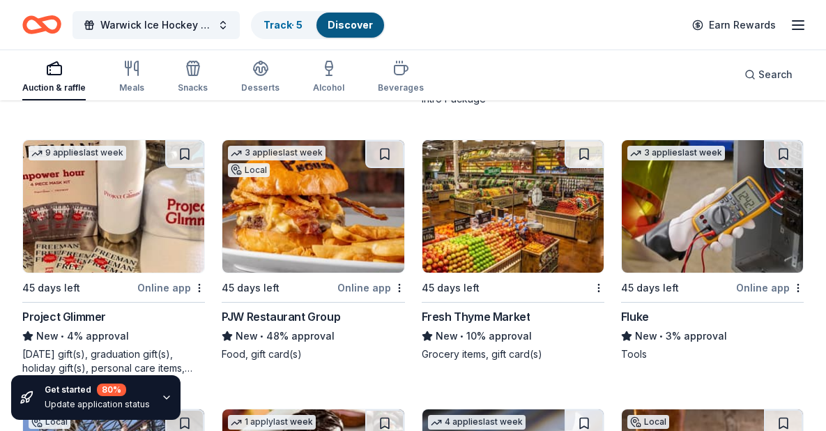
scroll to position [8070, 0]
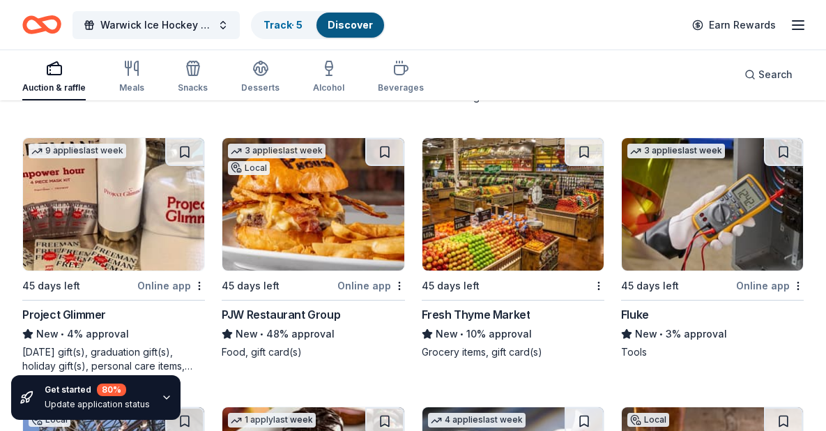
click at [361, 277] on div "Online app" at bounding box center [372, 285] width 68 height 17
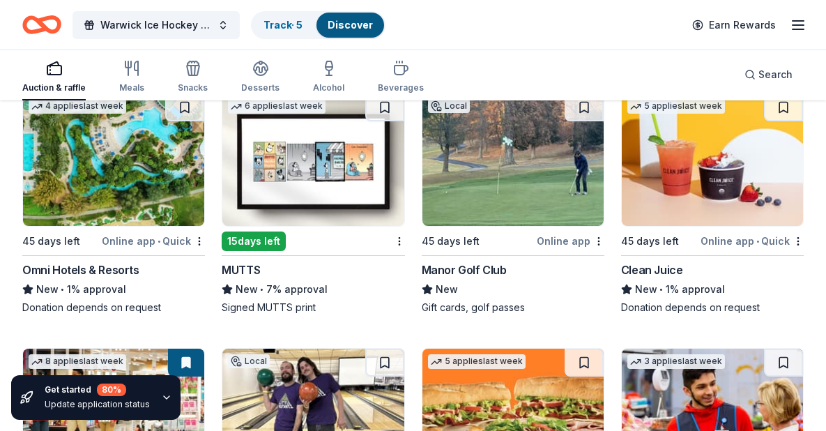
scroll to position [9435, 0]
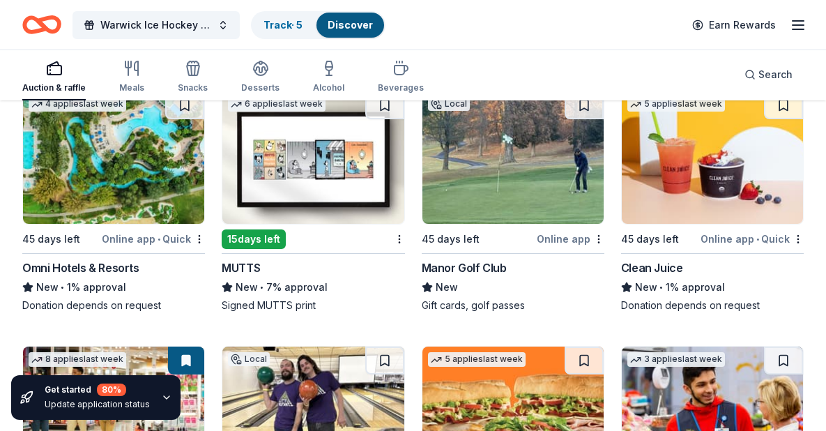
click at [543, 230] on div "Online app" at bounding box center [571, 238] width 68 height 17
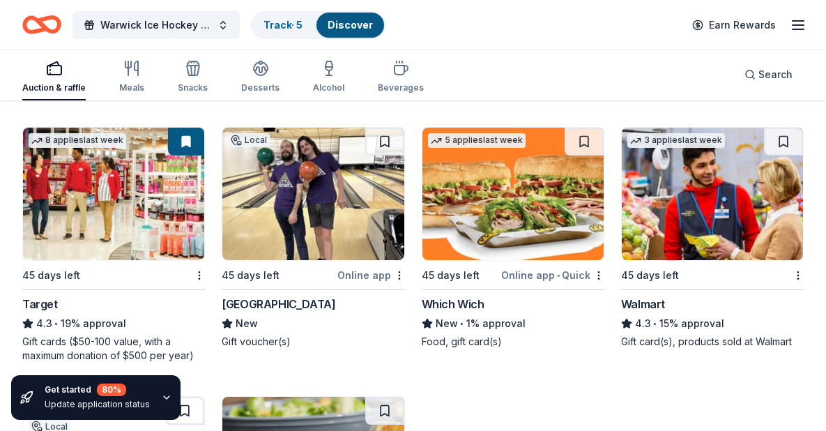
scroll to position [9666, 0]
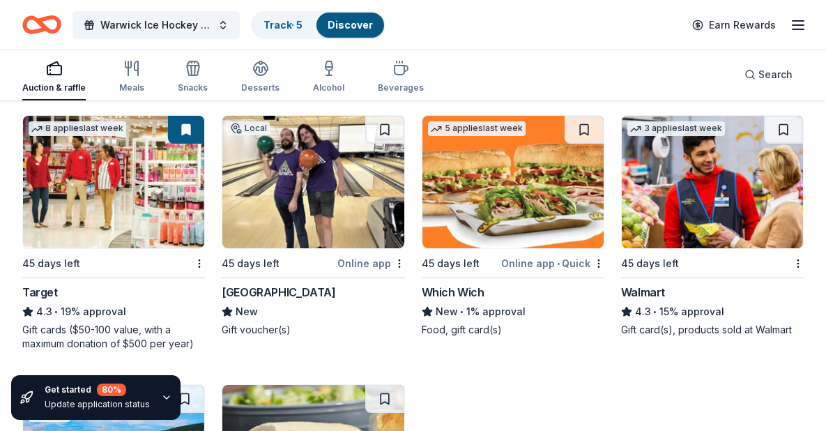
click at [371, 255] on div "Online app" at bounding box center [372, 263] width 68 height 17
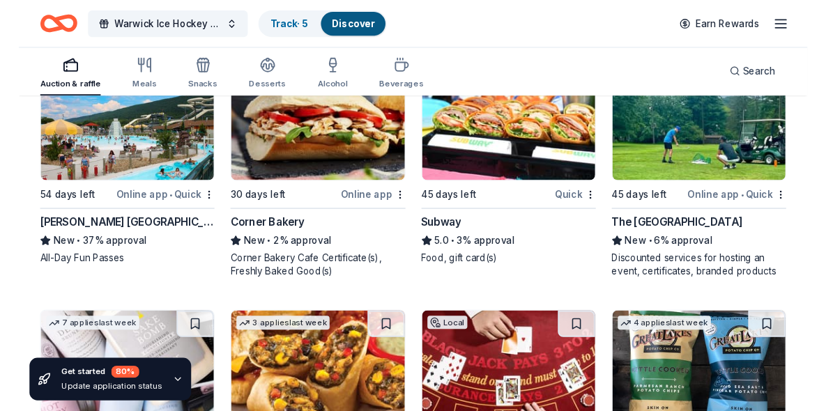
scroll to position [9994, 0]
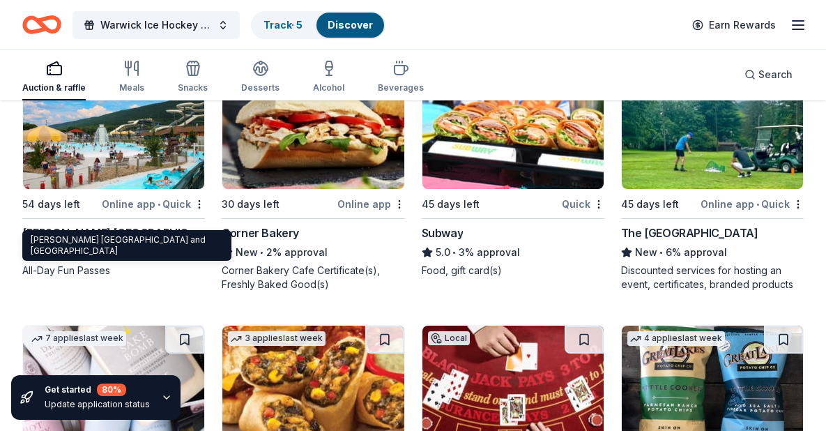
click at [146, 225] on div "DelGrosso's Amusement Park and Laguna Splash Water Park" at bounding box center [113, 233] width 183 height 17
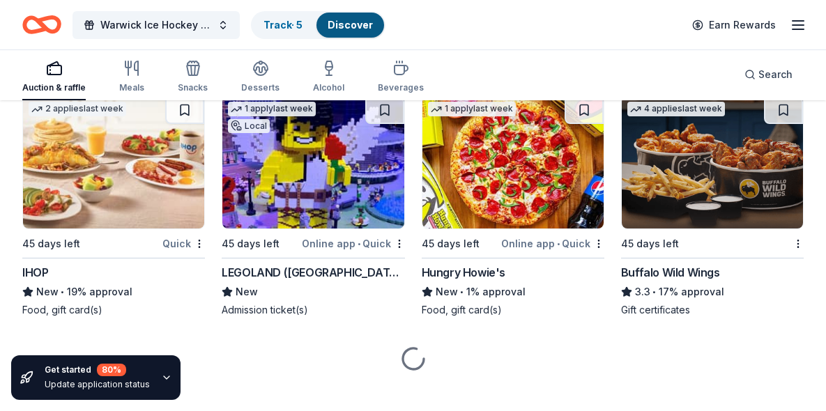
scroll to position [10493, 0]
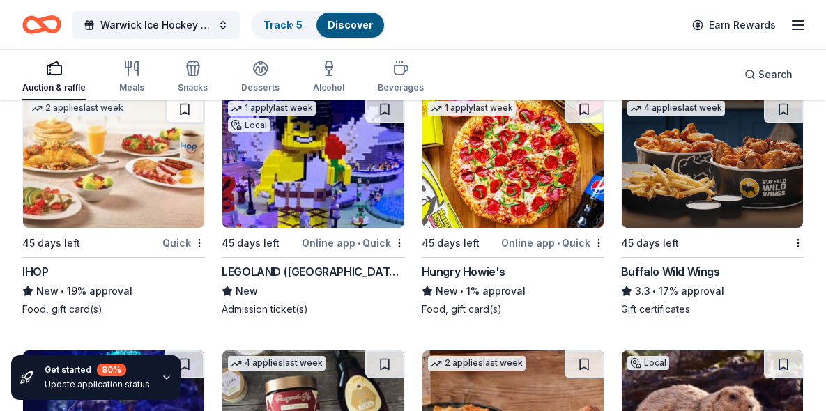
click at [284, 264] on div "LEGOLAND (Philadelphia)" at bounding box center [313, 272] width 183 height 17
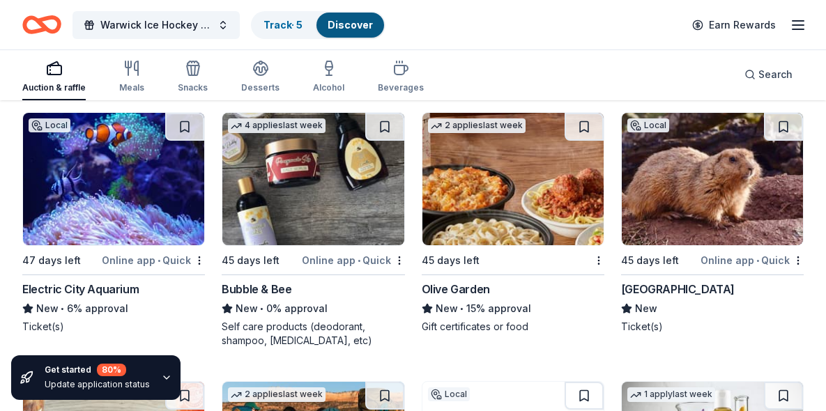
scroll to position [10731, 0]
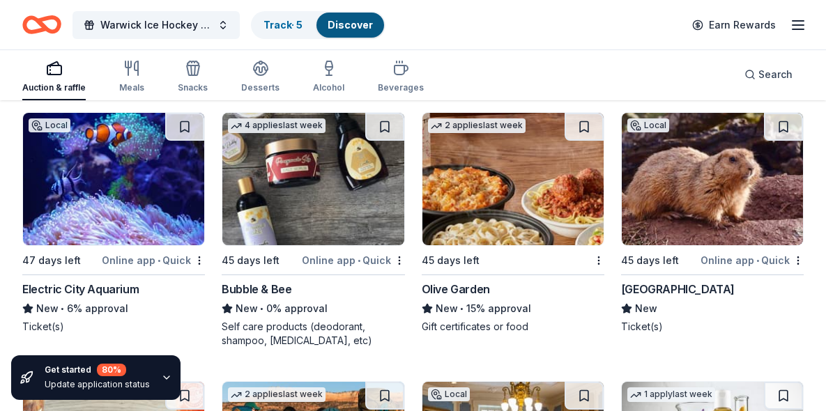
click at [266, 281] on div "Bubble & Bee" at bounding box center [257, 289] width 70 height 17
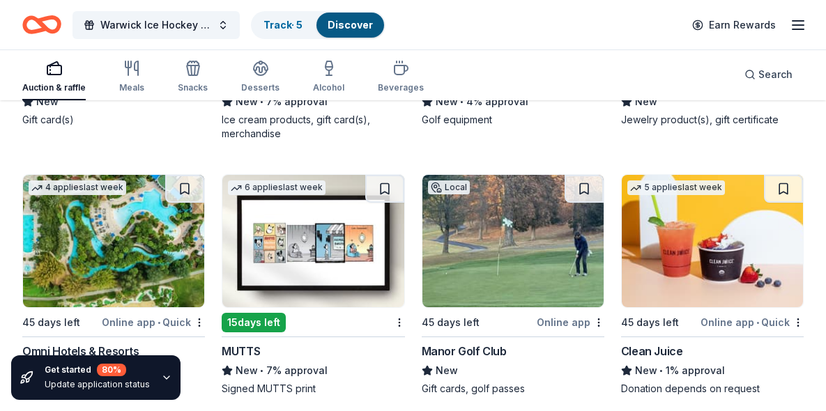
scroll to position [9149, 0]
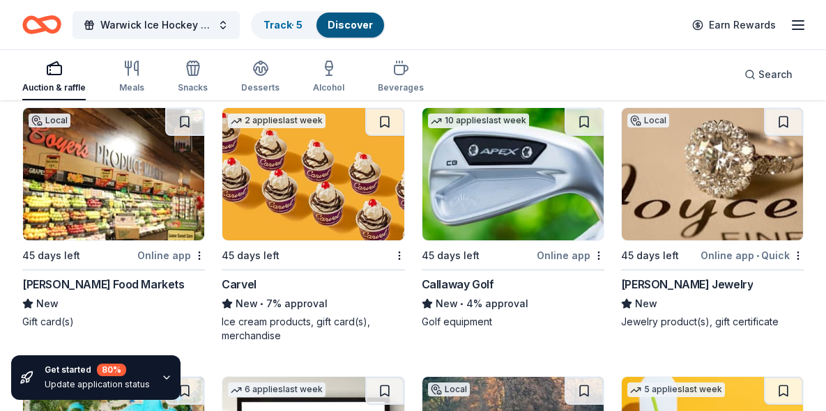
click at [255, 276] on div "Carvel" at bounding box center [239, 284] width 35 height 17
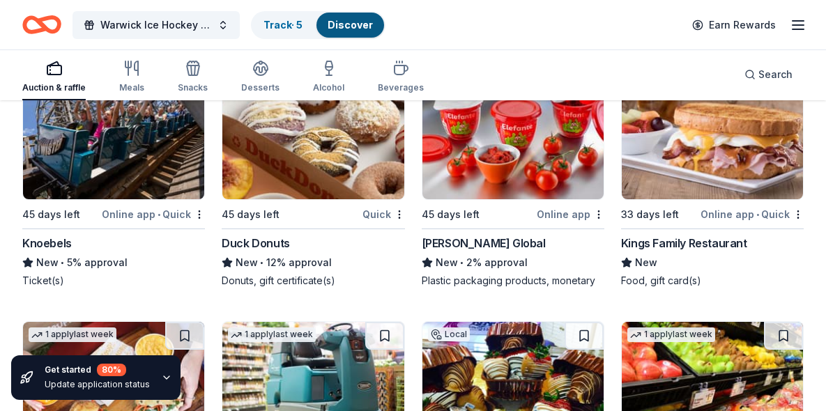
scroll to position [8407, 0]
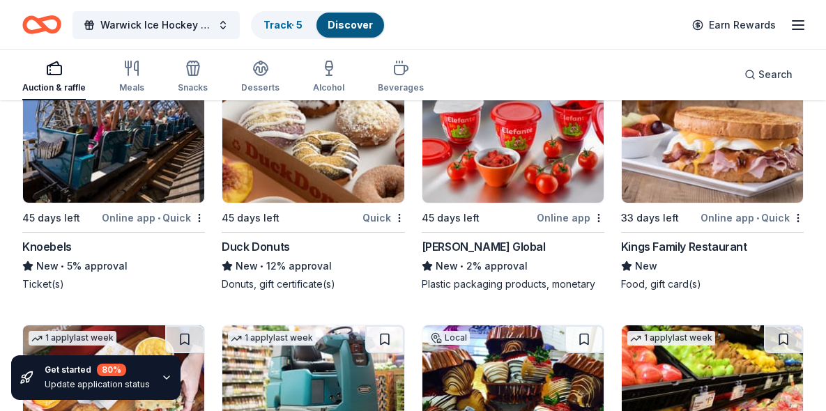
click at [282, 239] on div "Duck Donuts" at bounding box center [256, 247] width 68 height 17
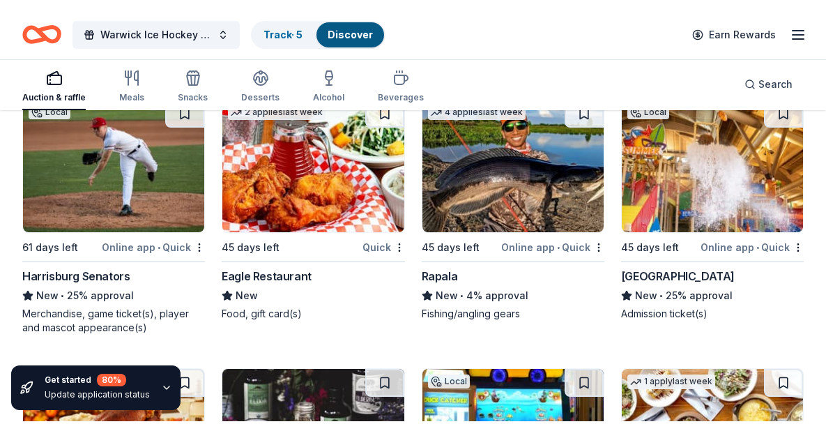
scroll to position [6799, 0]
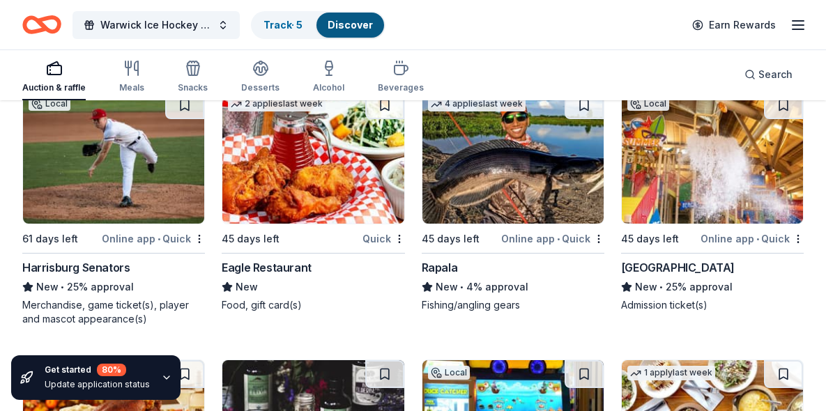
click at [652, 259] on div "Splash Lagoon" at bounding box center [678, 267] width 114 height 17
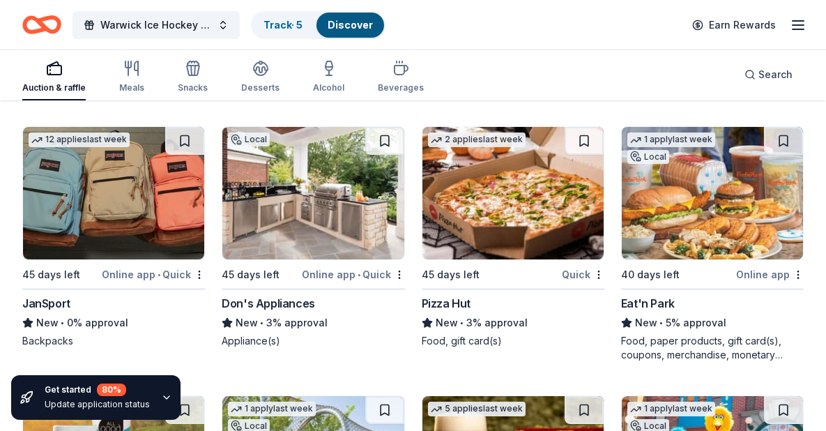
scroll to position [13306, 0]
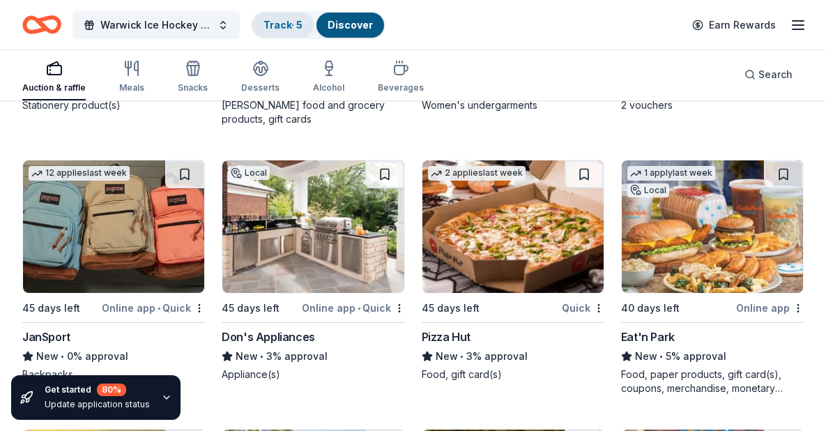
click at [283, 31] on div "Track · 5" at bounding box center [282, 25] width 61 height 25
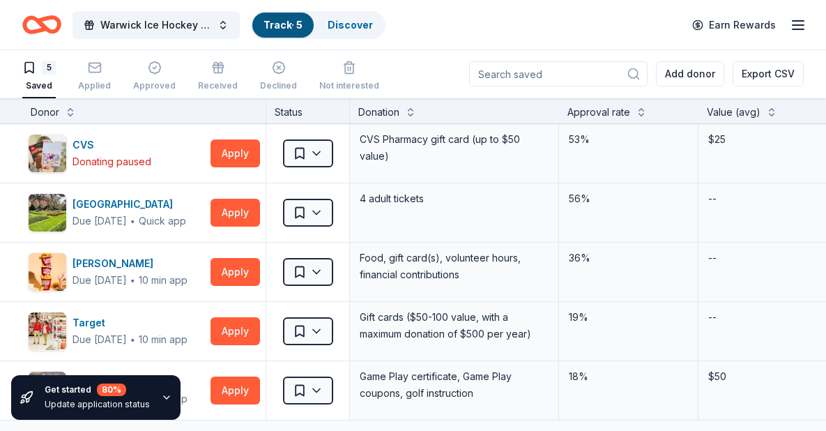
scroll to position [1, 0]
click at [357, 25] on link "Discover" at bounding box center [350, 25] width 45 height 12
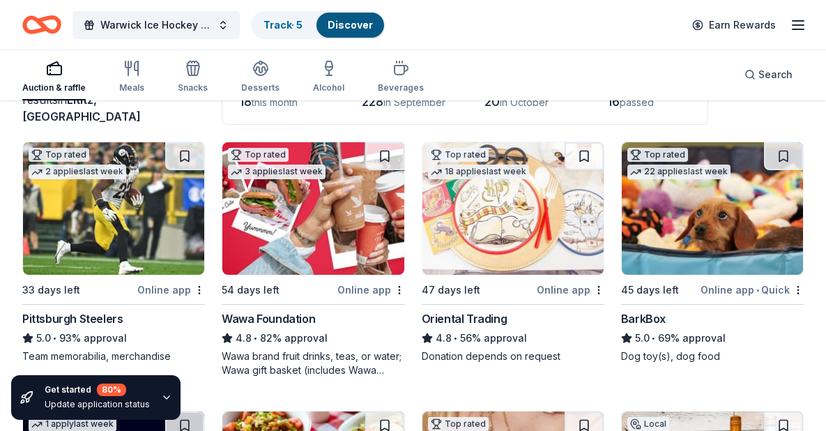
scroll to position [119, 0]
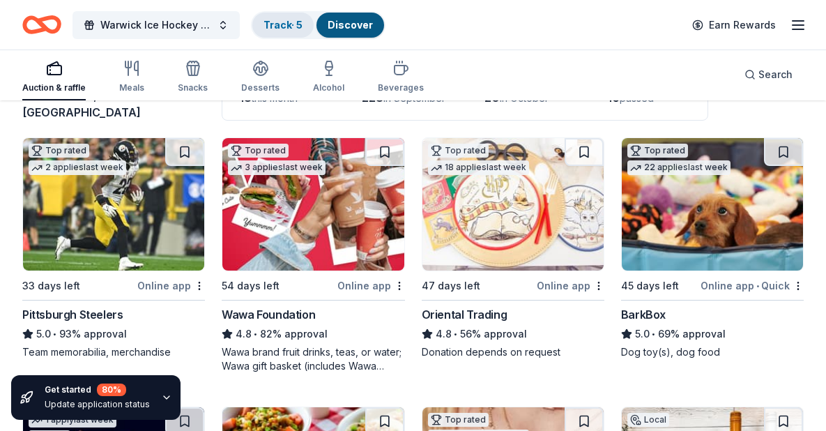
click at [285, 23] on link "Track · 5" at bounding box center [283, 25] width 39 height 12
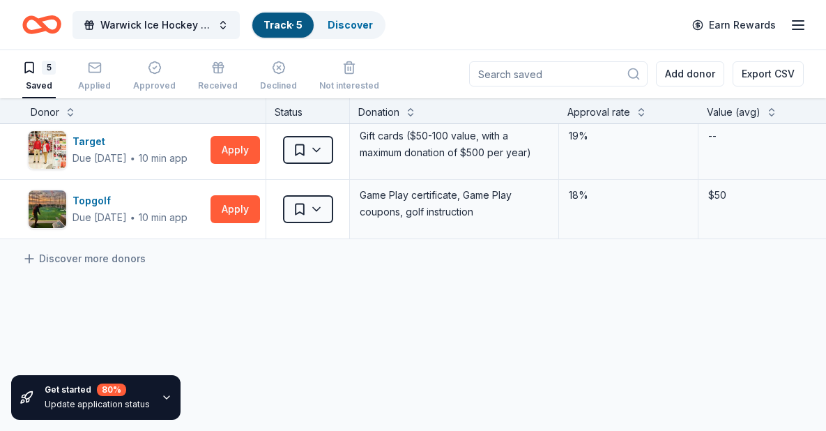
scroll to position [183, 0]
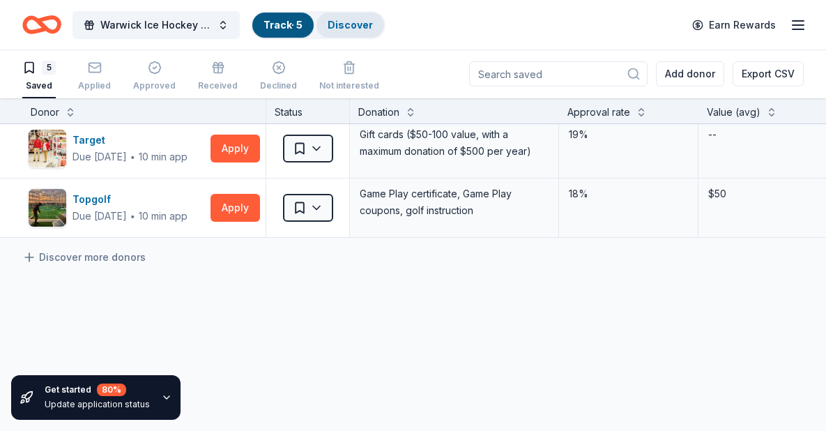
click at [363, 27] on link "Discover" at bounding box center [350, 25] width 45 height 12
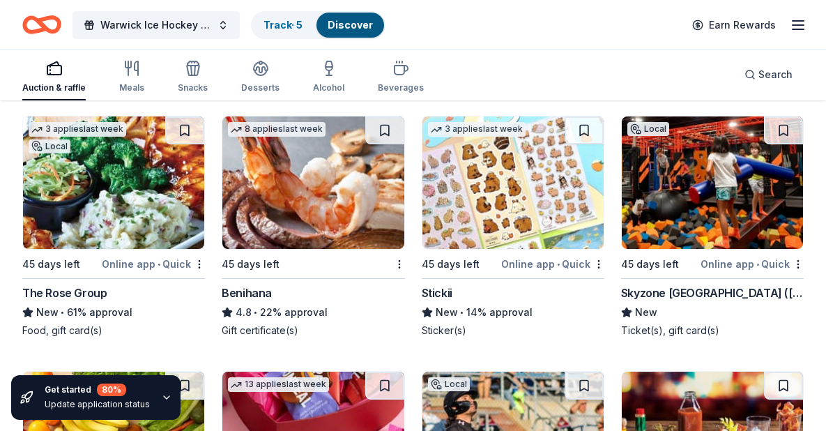
scroll to position [5983, 0]
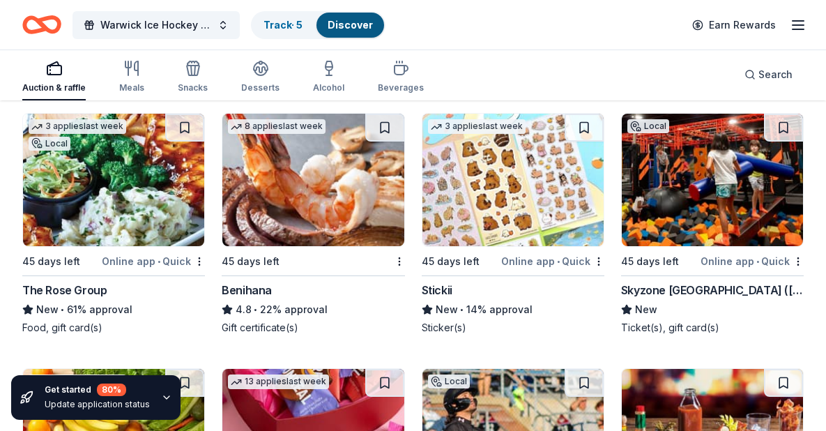
click at [723, 252] on div "Online app • Quick" at bounding box center [752, 260] width 103 height 17
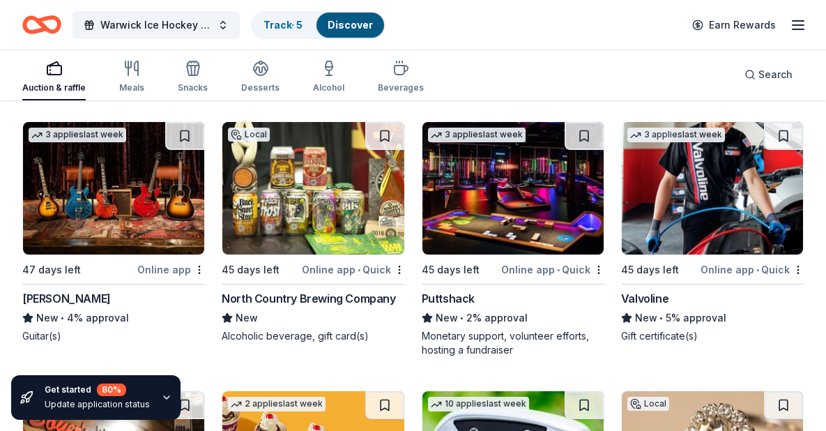
scroll to position [8866, 0]
click at [550, 261] on div "Online app • Quick" at bounding box center [552, 269] width 103 height 17
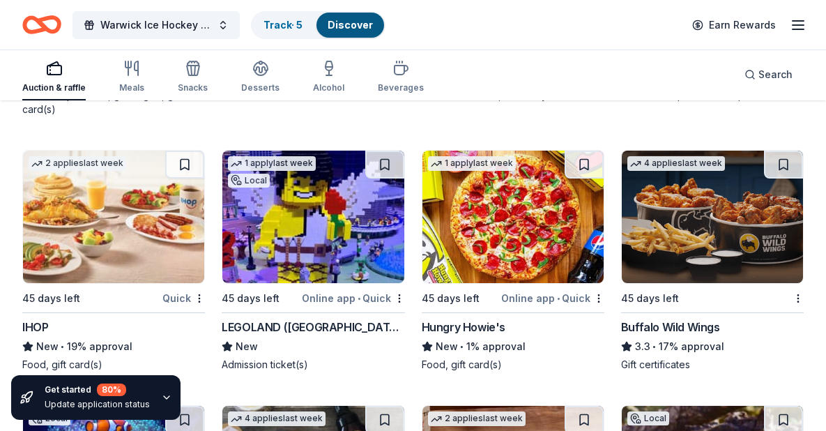
scroll to position [10440, 0]
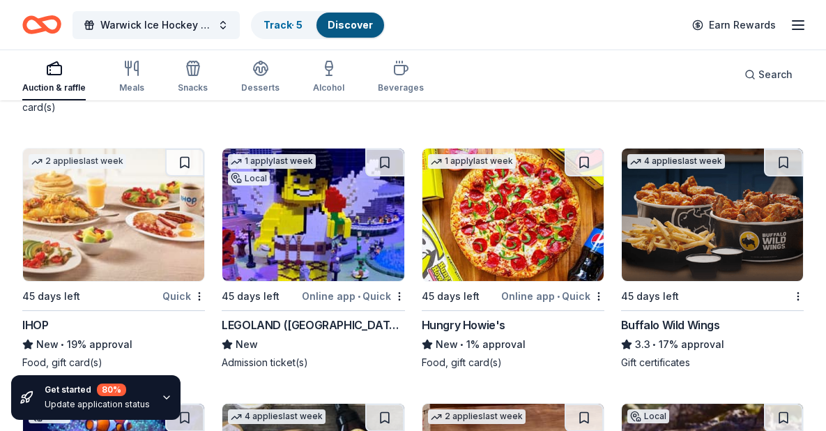
click at [43, 317] on div "IHOP" at bounding box center [35, 325] width 26 height 17
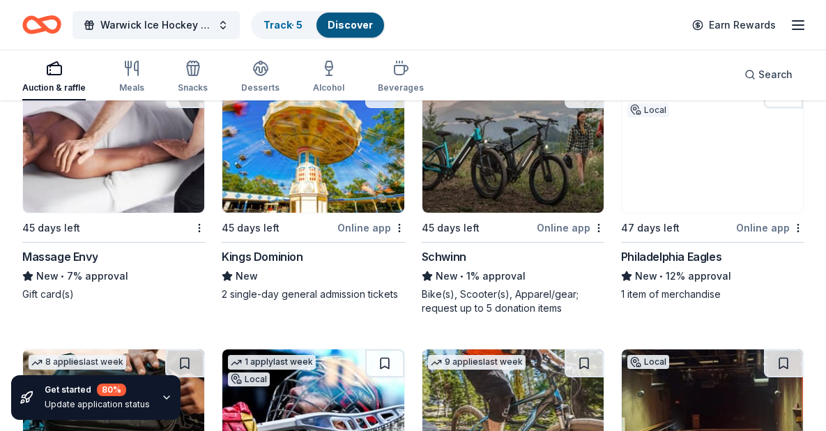
scroll to position [12325, 0]
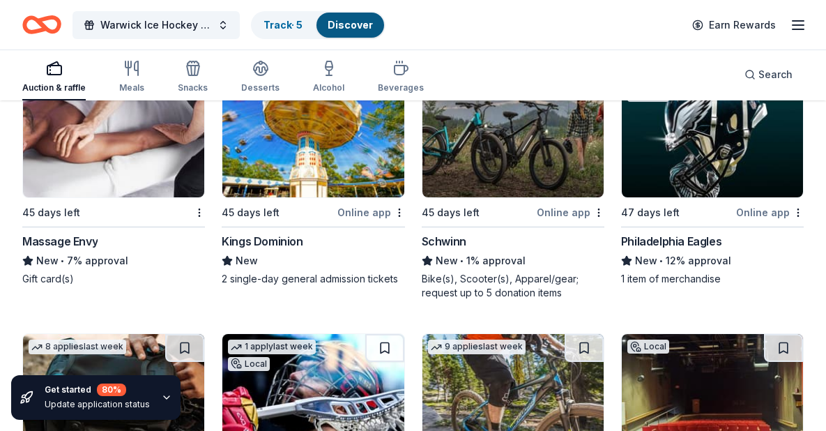
click at [728, 204] on div "47 days left" at bounding box center [677, 212] width 112 height 17
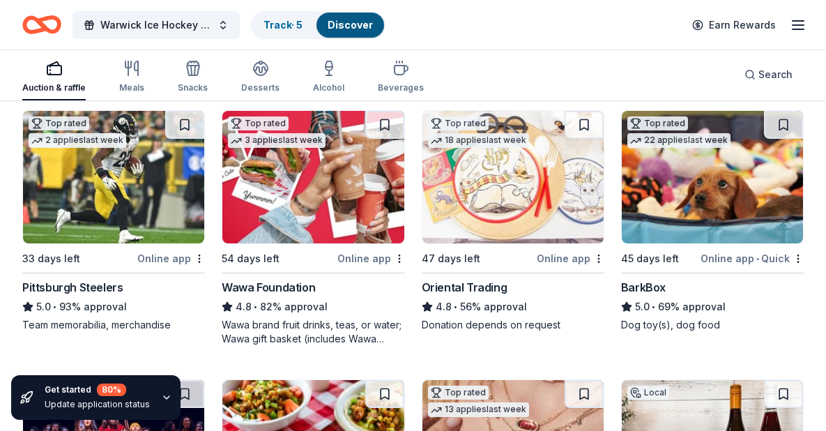
scroll to position [147, 0]
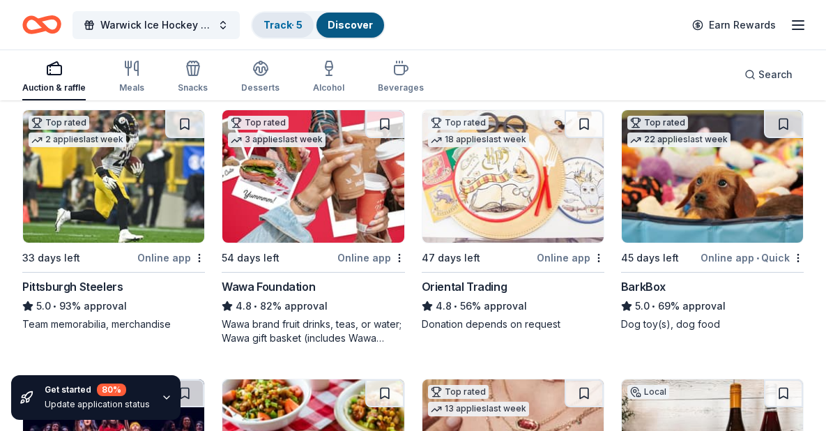
click at [270, 21] on link "Track · 5" at bounding box center [283, 25] width 39 height 12
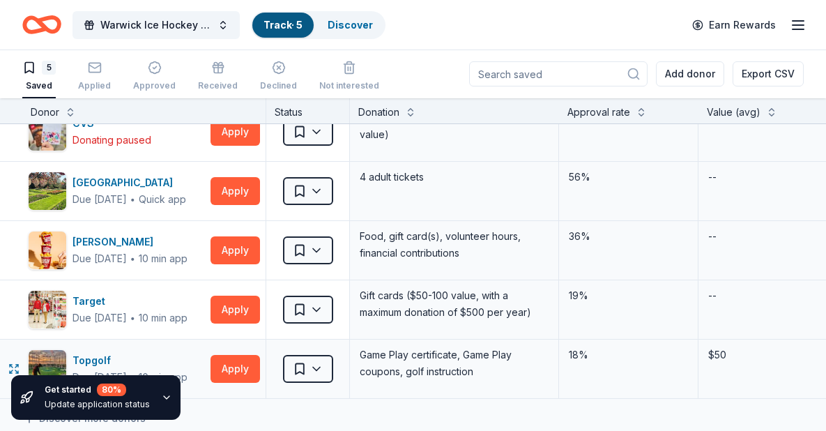
scroll to position [1, 0]
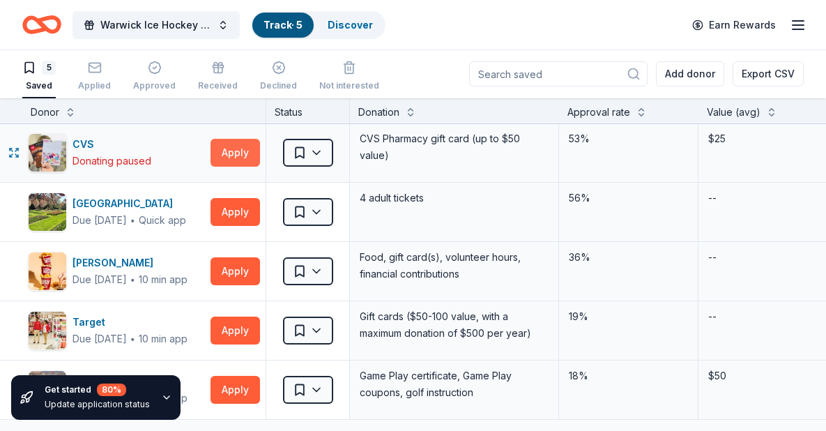
click at [225, 152] on button "Apply" at bounding box center [236, 153] width 50 height 28
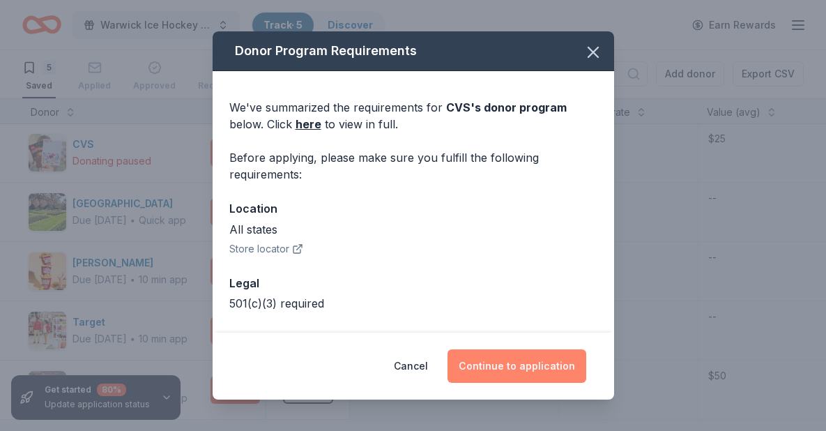
click at [467, 359] on button "Continue to application" at bounding box center [517, 365] width 139 height 33
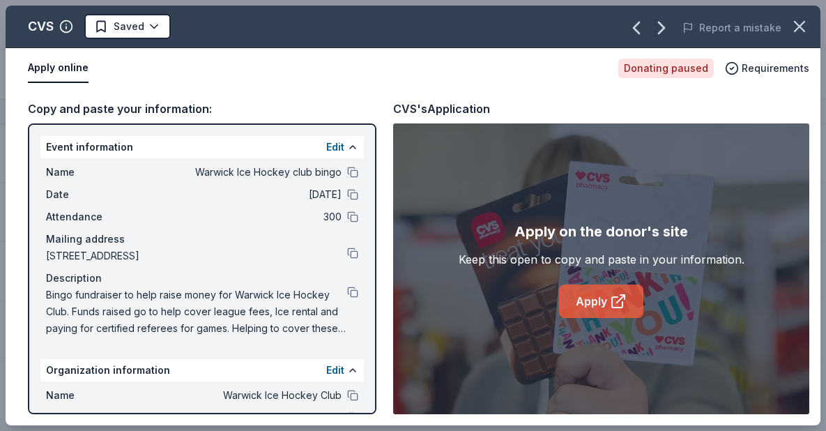
click at [621, 312] on link "Apply" at bounding box center [601, 301] width 84 height 33
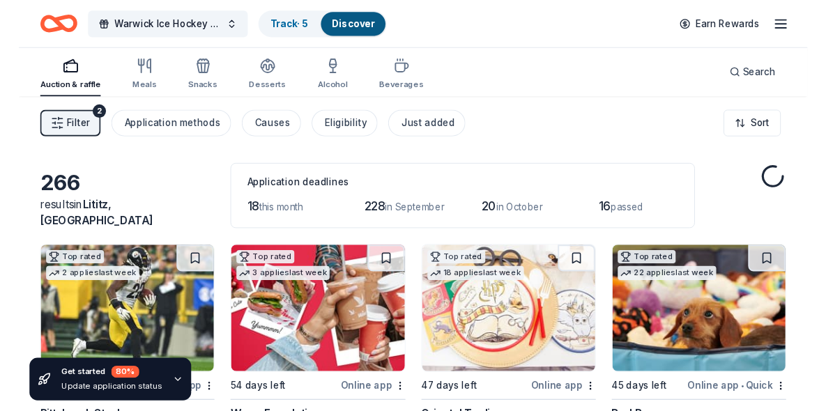
scroll to position [147, 0]
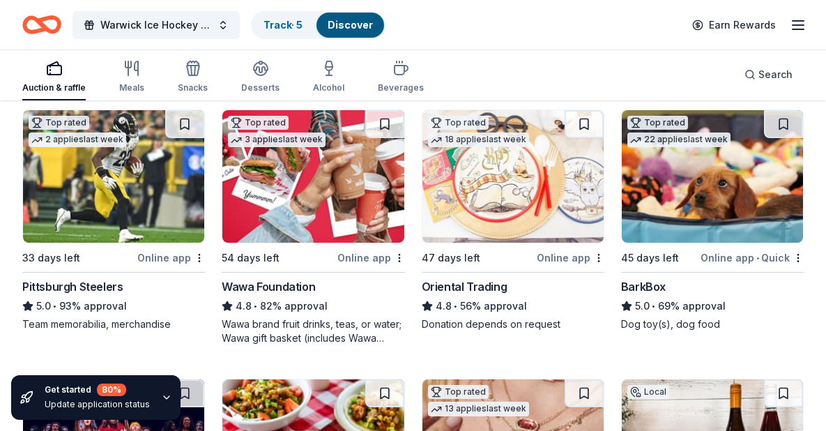
click at [168, 262] on div "Online app" at bounding box center [171, 257] width 68 height 17
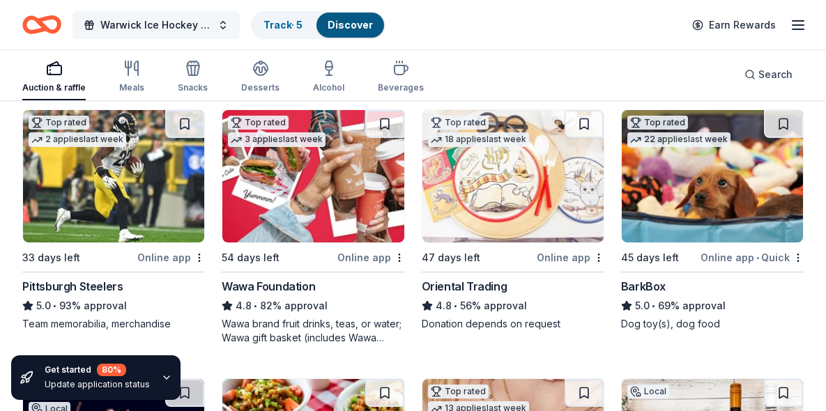
click at [222, 27] on button "Warwick Ice Hockey club bingo" at bounding box center [156, 25] width 167 height 28
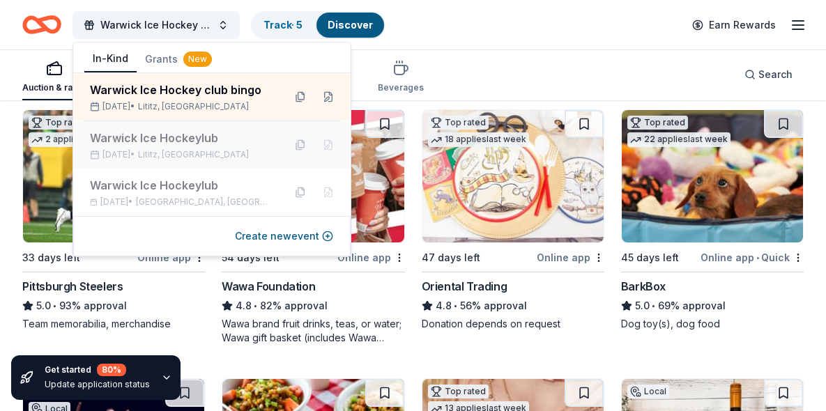
click at [195, 142] on div "Warwick Ice Hockeylub" at bounding box center [181, 138] width 183 height 17
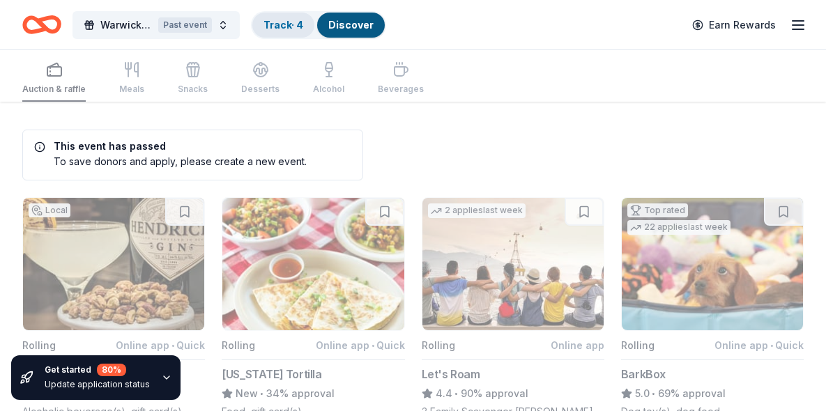
click at [276, 22] on link "Track · 4" at bounding box center [284, 25] width 40 height 12
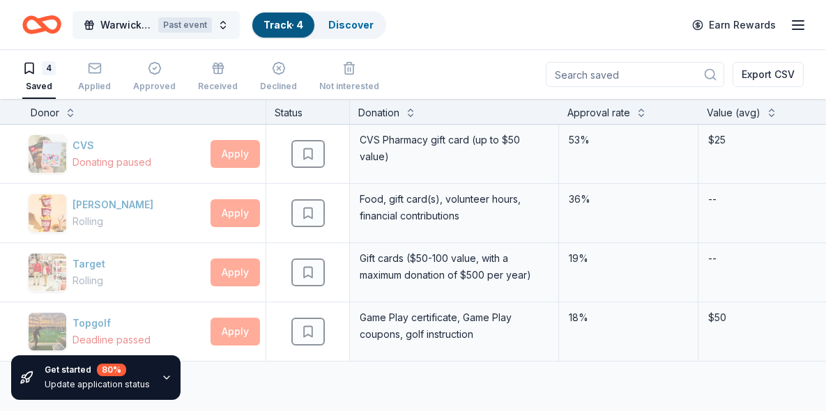
click at [223, 27] on button "Warwick Ice Hockeylub Past event" at bounding box center [156, 25] width 167 height 28
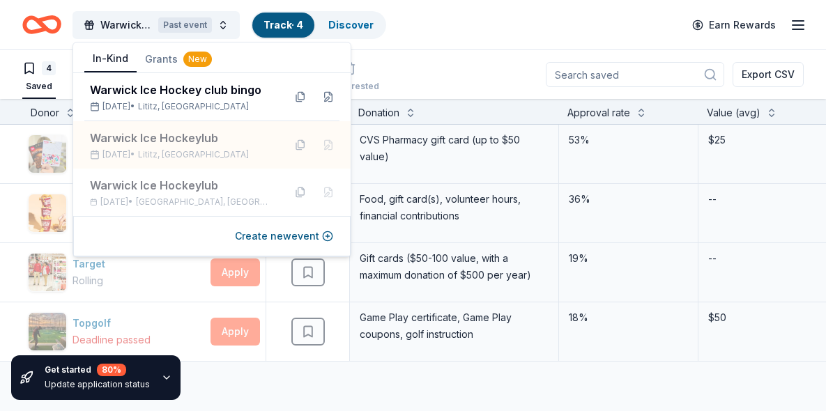
click at [427, 71] on div "4 Saved Applied Approved Received Declined Not interested Export CSV" at bounding box center [413, 74] width 782 height 49
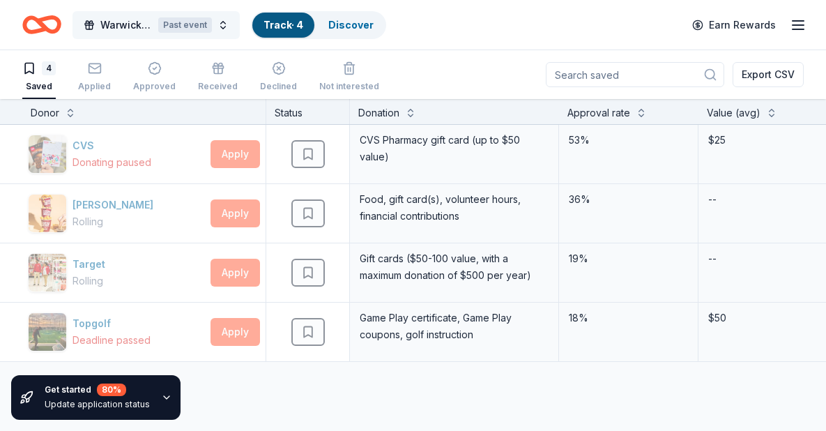
click at [100, 25] on span "Warwick Ice Hockeylub" at bounding box center [126, 25] width 52 height 17
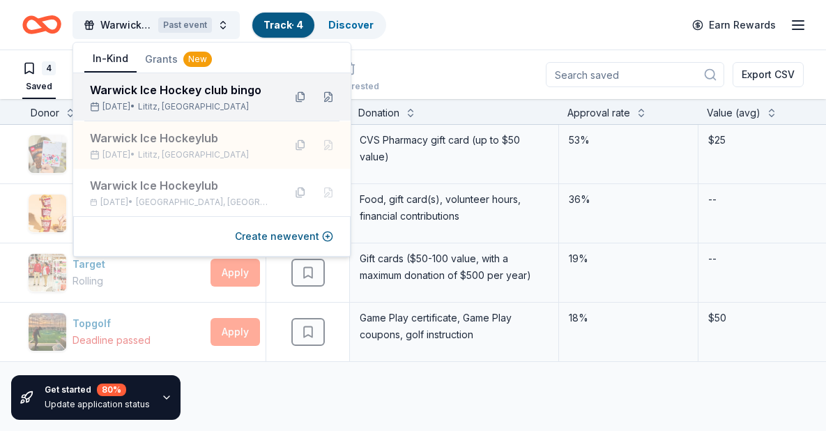
click at [136, 93] on div "Warwick Ice Hockey club bingo" at bounding box center [181, 90] width 183 height 17
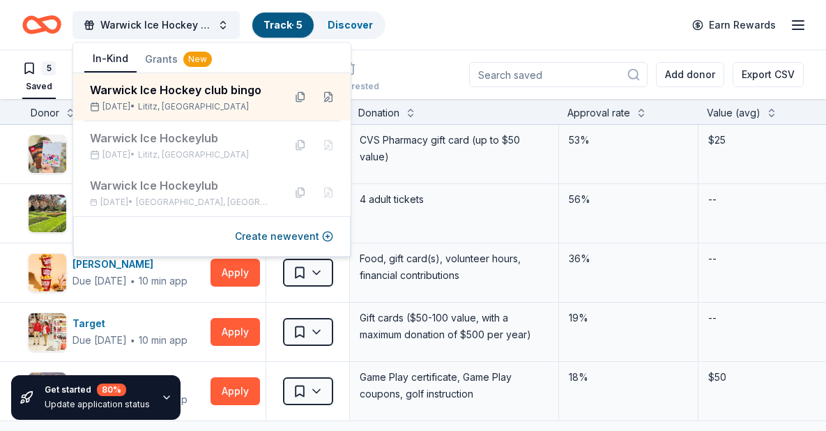
click at [450, 31] on div "Warwick Ice Hockey club bingo Track · 5 Discover Earn Rewards" at bounding box center [413, 24] width 782 height 33
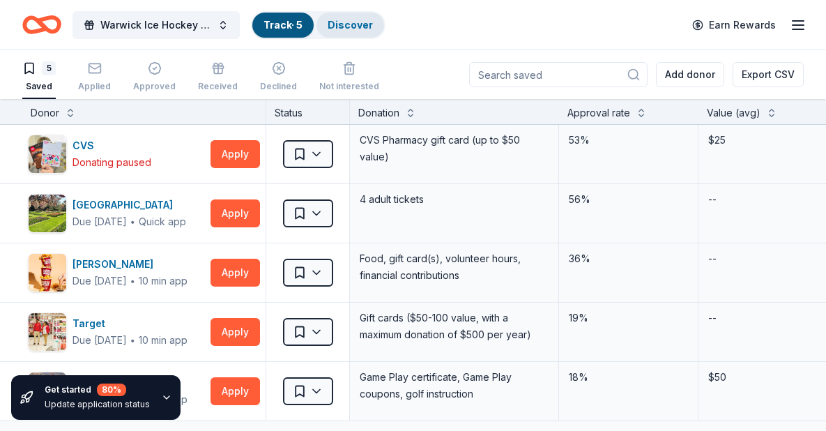
click at [359, 21] on link "Discover" at bounding box center [350, 25] width 45 height 12
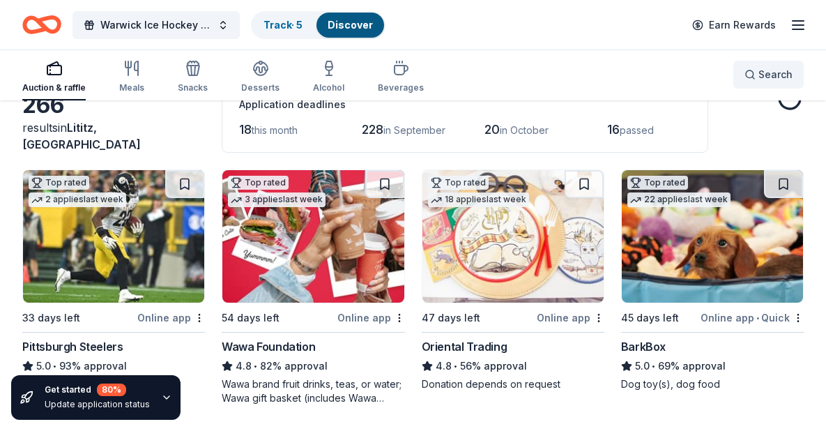
scroll to position [96, 0]
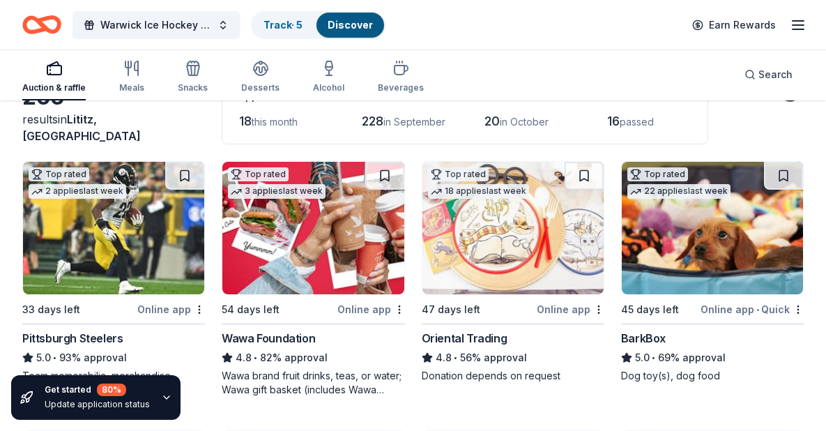
click at [273, 128] on div "18 this month" at bounding box center [281, 121] width 84 height 22
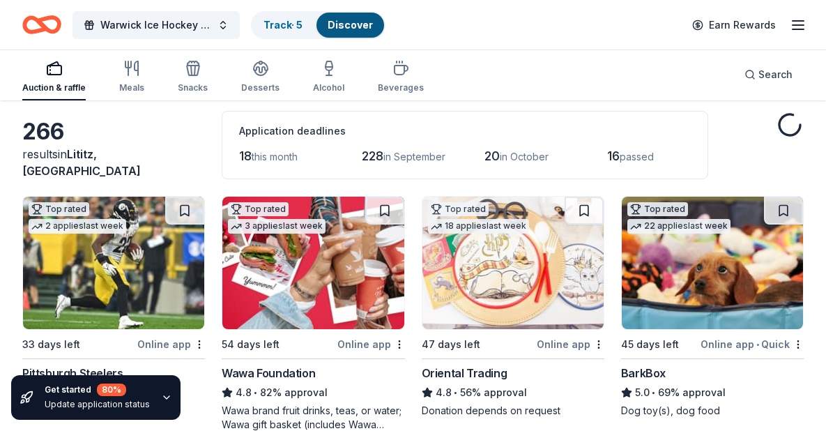
scroll to position [54, 0]
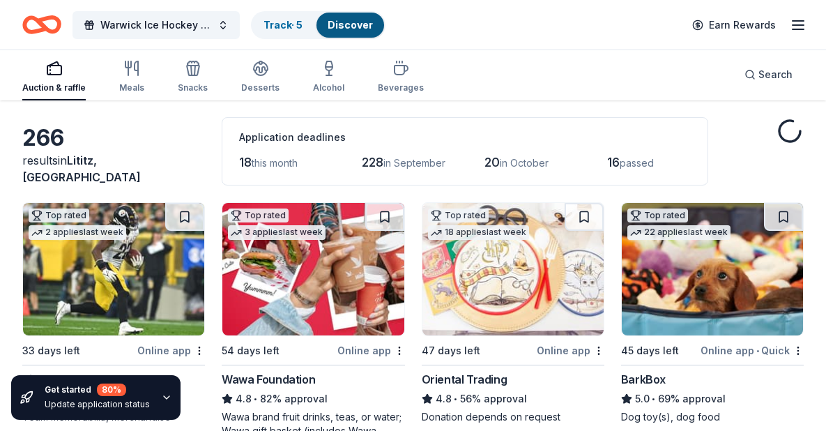
click at [292, 172] on div "18 this month" at bounding box center [281, 162] width 84 height 22
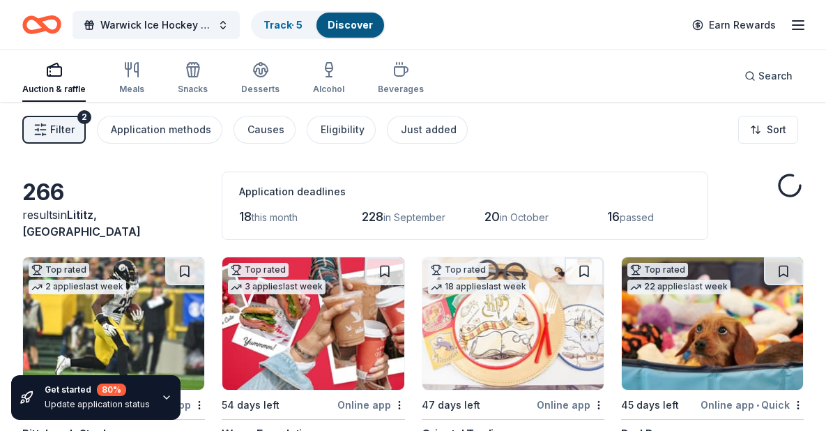
scroll to position [0, 0]
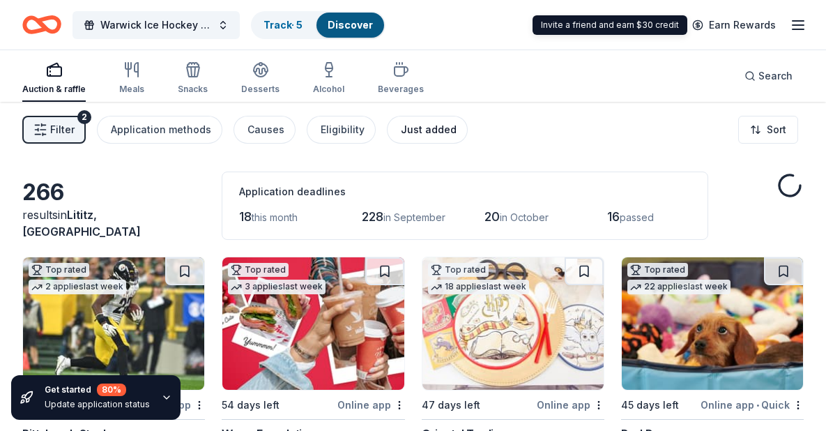
click at [410, 137] on div "Just added" at bounding box center [429, 129] width 56 height 17
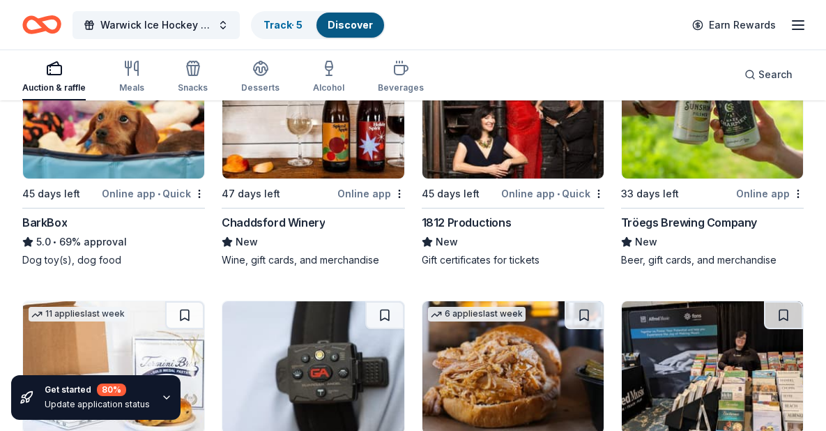
scroll to position [211, 0]
click at [753, 197] on div "Online app" at bounding box center [770, 193] width 68 height 17
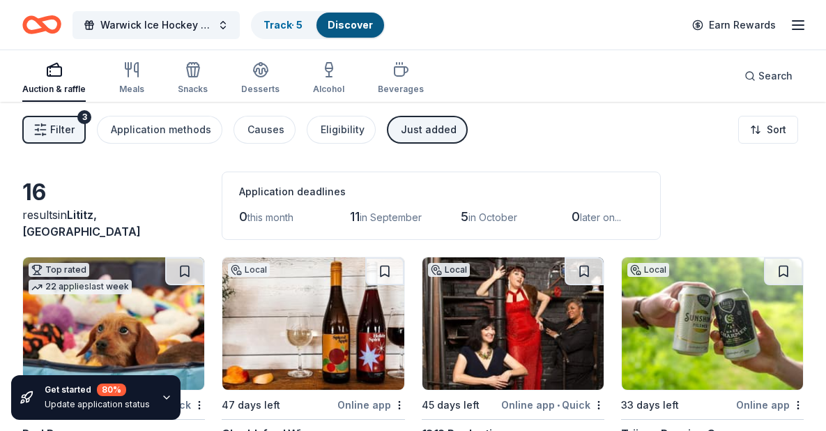
scroll to position [0, 0]
click at [762, 121] on html "Warwick Ice Hockey club bingo Track · 5 Discover Earn Rewards Auction & raffle …" at bounding box center [413, 215] width 826 height 431
click at [190, 145] on html "Warwick Ice Hockey club bingo Track · 5 Discover Earn Rewards Auction & raffle …" at bounding box center [413, 215] width 826 height 431
click at [183, 142] on button "Application methods" at bounding box center [160, 130] width 126 height 28
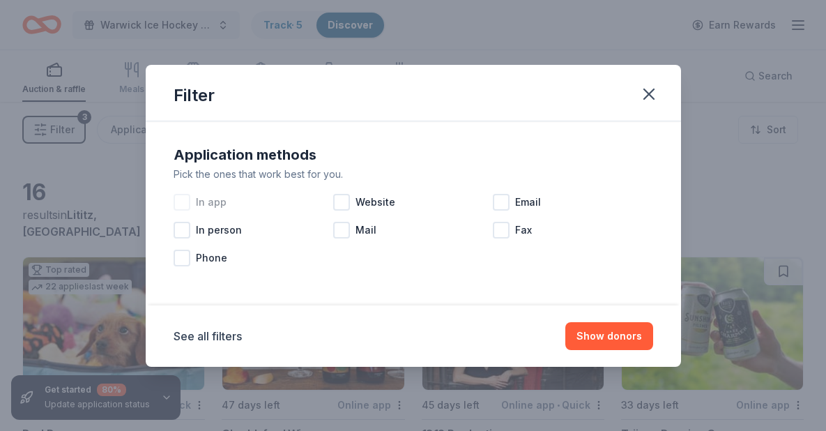
click at [183, 202] on div at bounding box center [182, 202] width 17 height 17
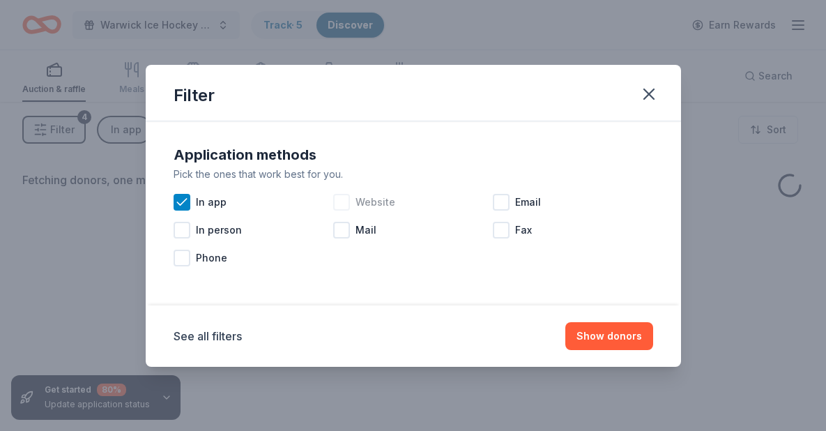
click at [339, 201] on div at bounding box center [341, 202] width 17 height 17
click at [605, 339] on button "Show donors" at bounding box center [610, 336] width 88 height 28
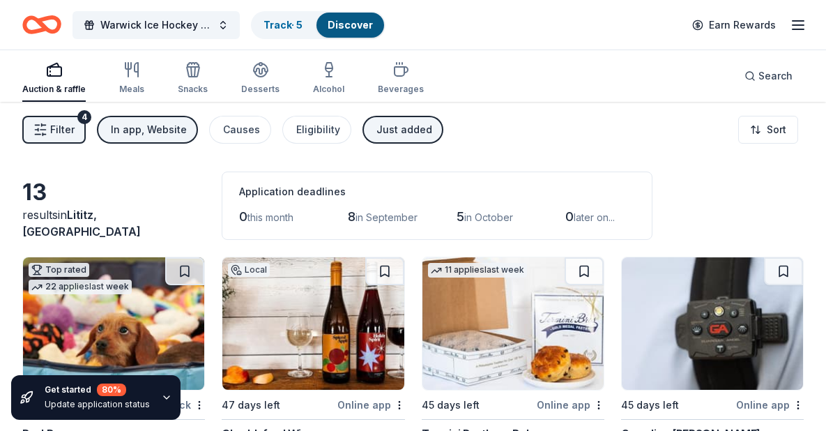
click at [389, 133] on div "Just added" at bounding box center [405, 129] width 56 height 17
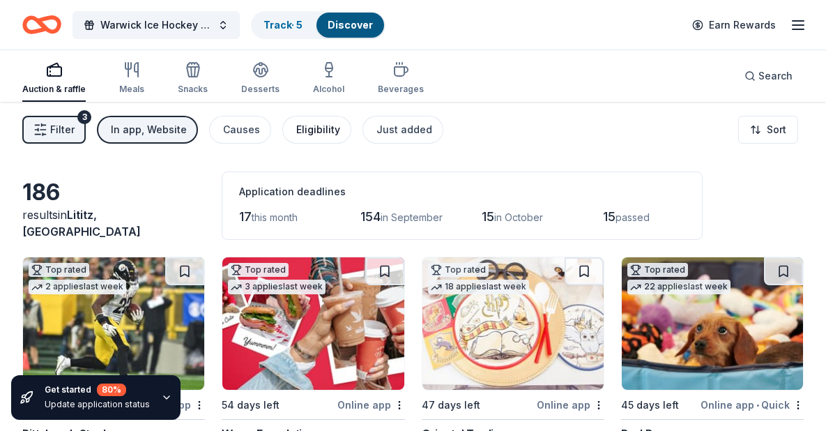
click at [314, 127] on div "Eligibility" at bounding box center [318, 129] width 44 height 17
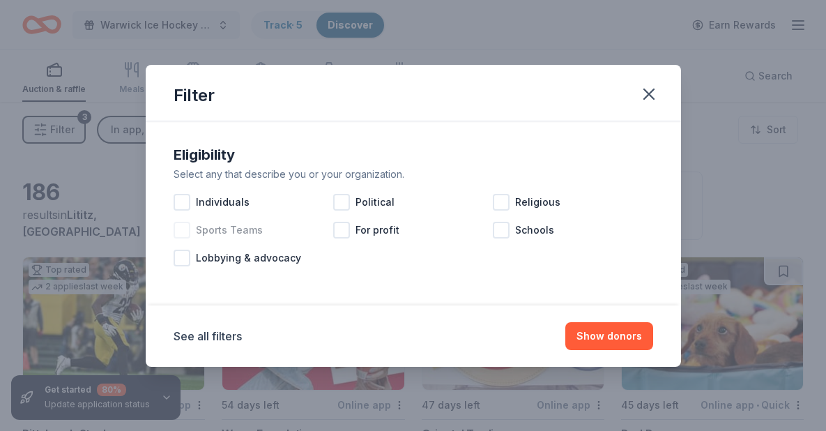
click at [189, 230] on div at bounding box center [182, 230] width 17 height 17
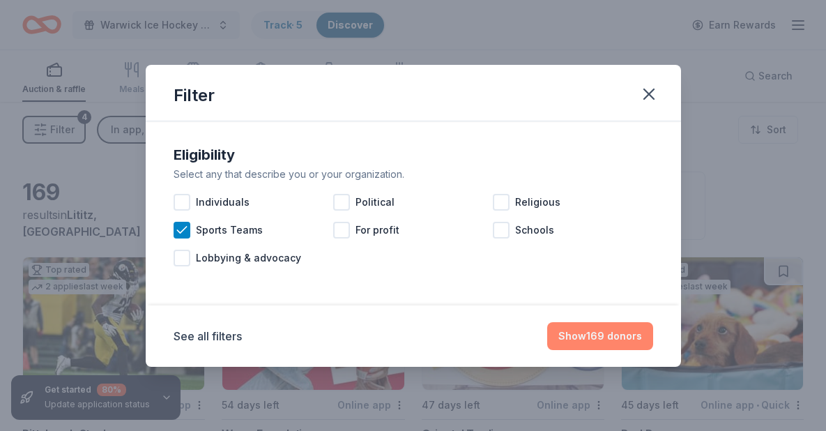
click at [602, 332] on button "Show 169 donors" at bounding box center [600, 336] width 106 height 28
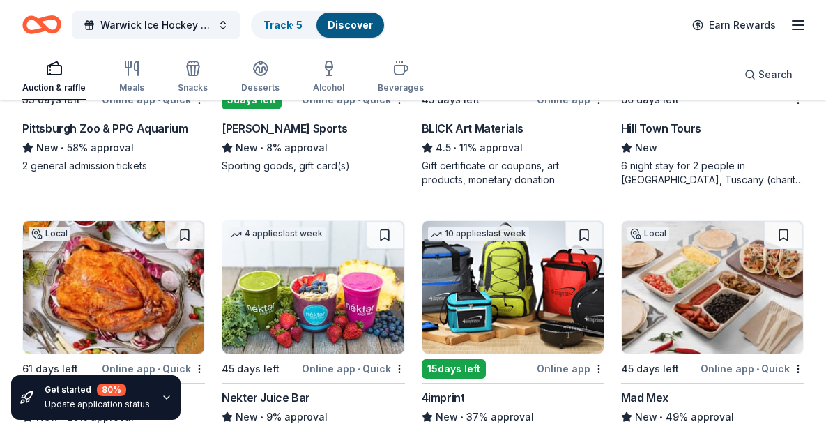
scroll to position [3594, 0]
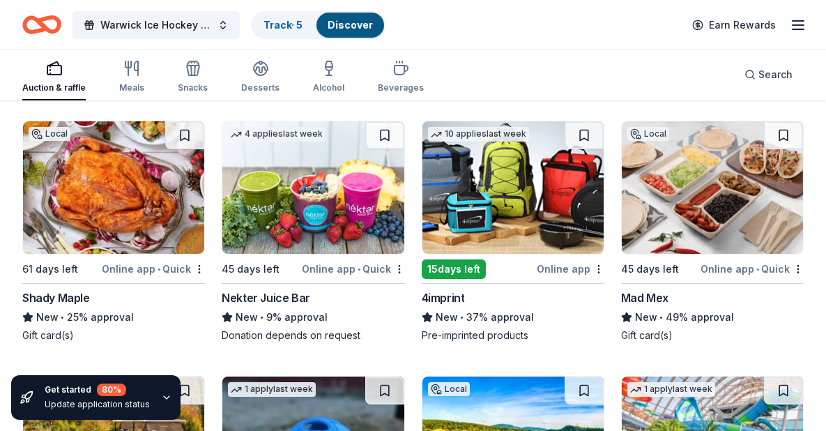
click at [568, 268] on div "Online app" at bounding box center [571, 268] width 68 height 17
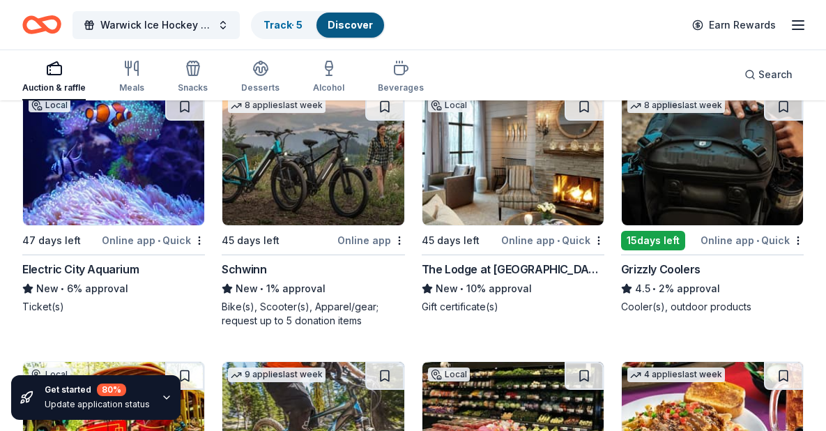
scroll to position [8117, 0]
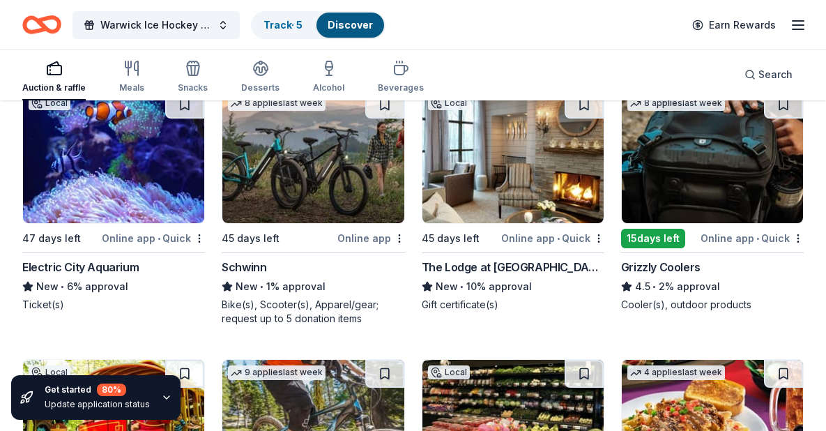
click at [730, 234] on div "Online app • Quick" at bounding box center [752, 237] width 103 height 17
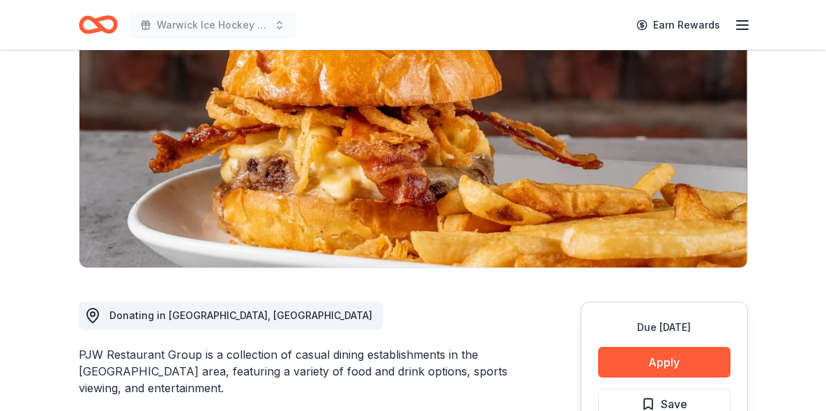
scroll to position [176, 0]
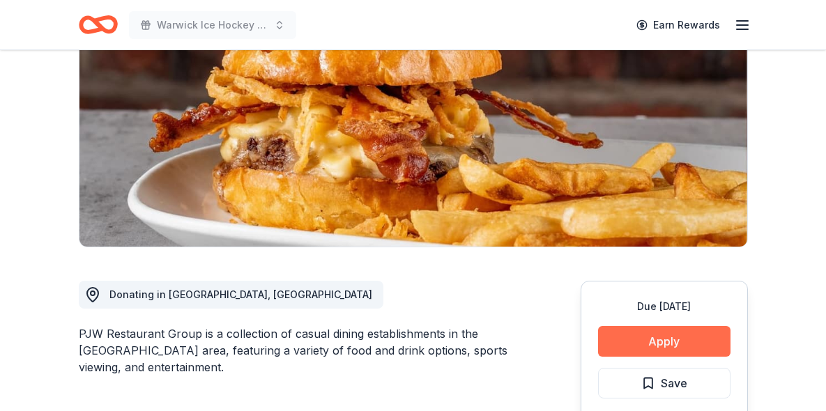
click at [619, 335] on button "Apply" at bounding box center [664, 341] width 133 height 31
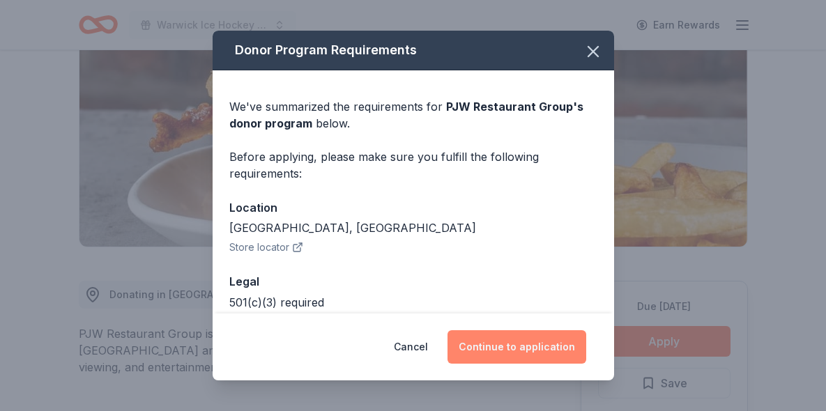
click at [536, 345] on button "Continue to application" at bounding box center [517, 347] width 139 height 33
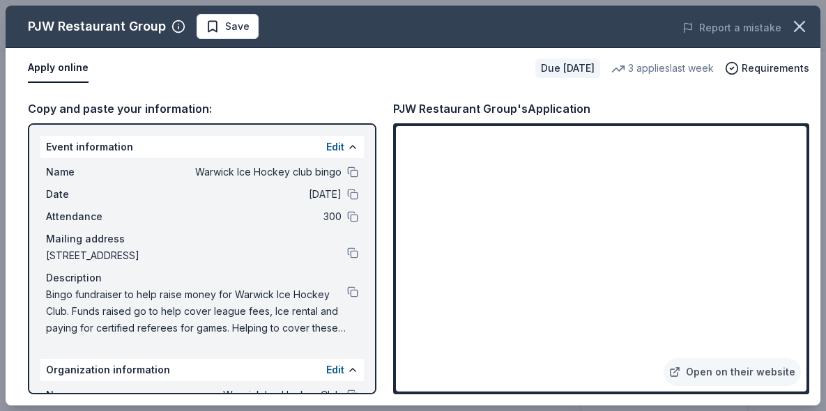
click at [352, 298] on div "Bingo fundraiser to help raise money for Warwick Ice Hockey Club. Funds raised …" at bounding box center [202, 312] width 312 height 50
click at [354, 292] on button at bounding box center [352, 292] width 11 height 11
click at [356, 296] on button at bounding box center [352, 292] width 11 height 11
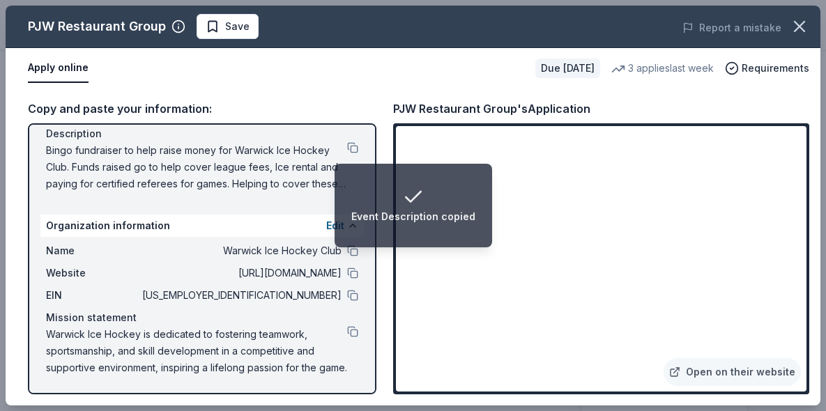
scroll to position [144, 0]
click at [349, 333] on button at bounding box center [352, 331] width 11 height 11
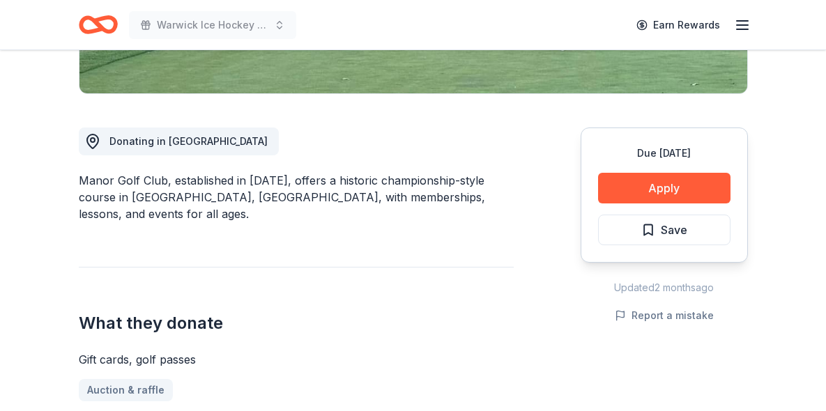
scroll to position [330, 0]
click at [666, 199] on button "Apply" at bounding box center [664, 188] width 133 height 31
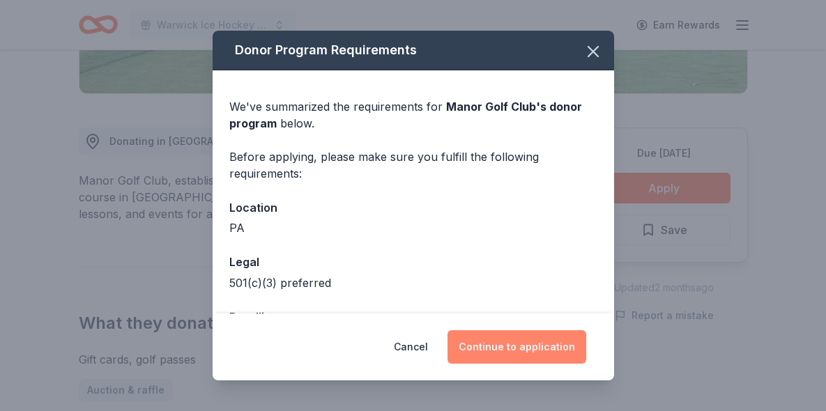
click at [526, 344] on button "Continue to application" at bounding box center [517, 347] width 139 height 33
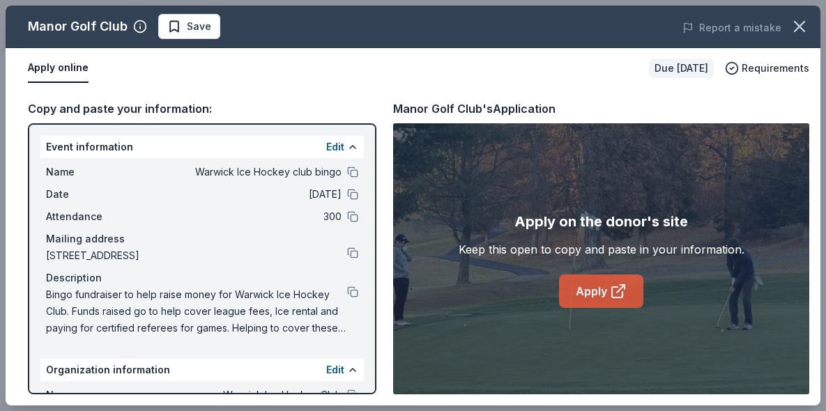
click at [614, 292] on icon at bounding box center [618, 291] width 17 height 17
click at [349, 294] on button at bounding box center [352, 292] width 11 height 11
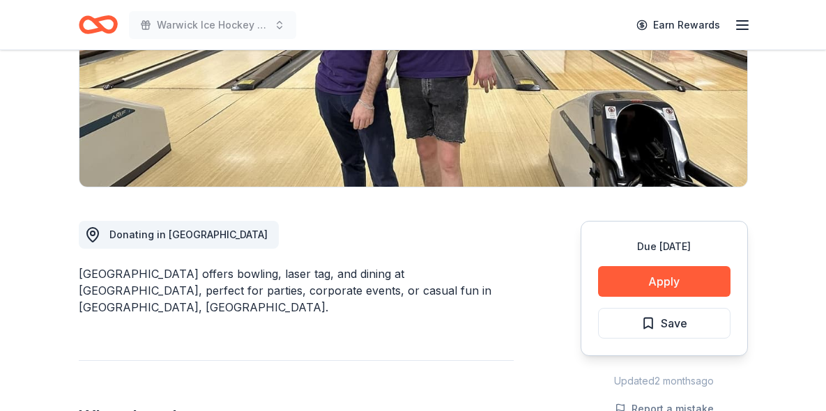
scroll to position [239, 0]
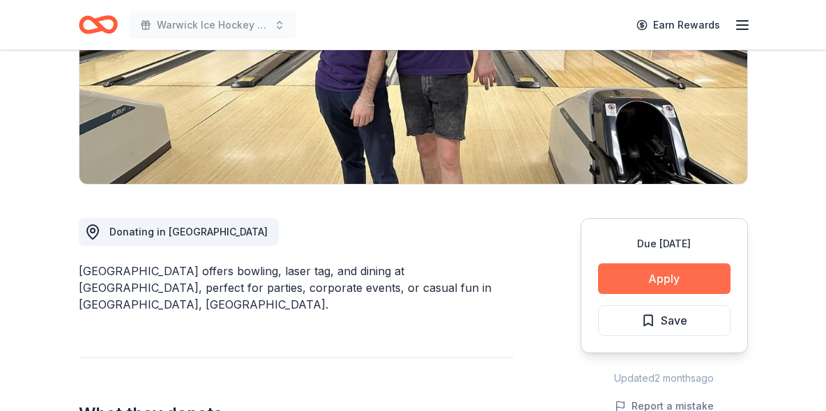
click at [628, 281] on button "Apply" at bounding box center [664, 279] width 133 height 31
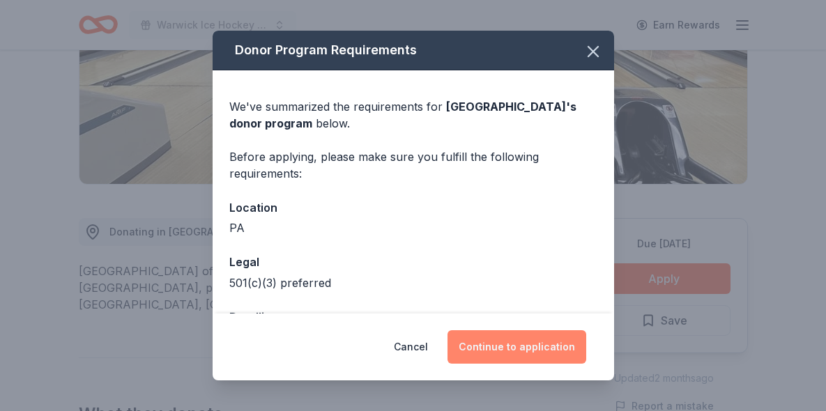
click at [501, 340] on button "Continue to application" at bounding box center [517, 347] width 139 height 33
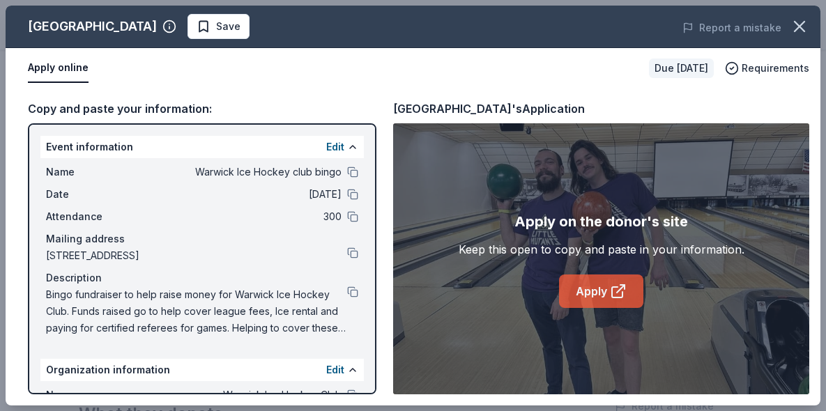
click at [593, 287] on link "Apply" at bounding box center [601, 291] width 84 height 33
click at [573, 288] on link "Apply" at bounding box center [601, 291] width 84 height 33
click at [347, 290] on button at bounding box center [352, 292] width 11 height 11
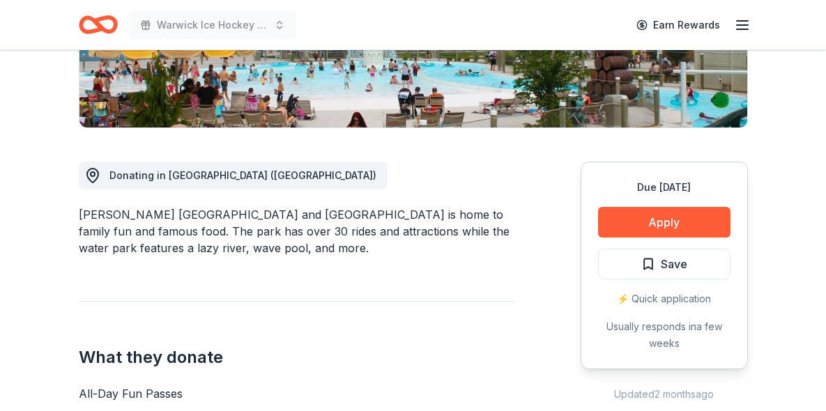
scroll to position [337, 0]
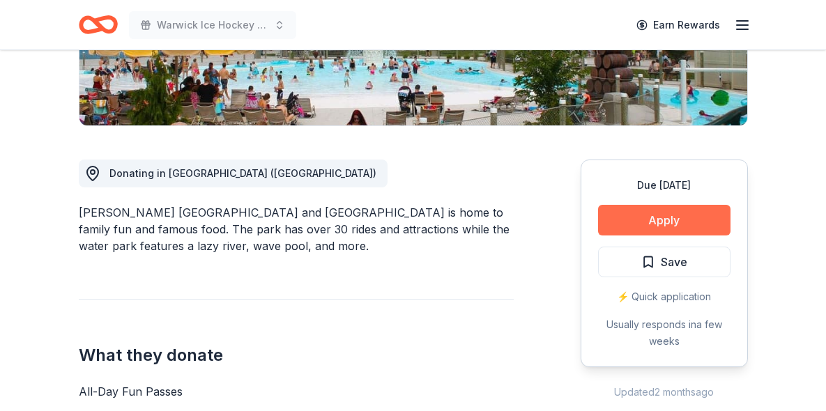
click at [638, 223] on button "Apply" at bounding box center [664, 220] width 133 height 31
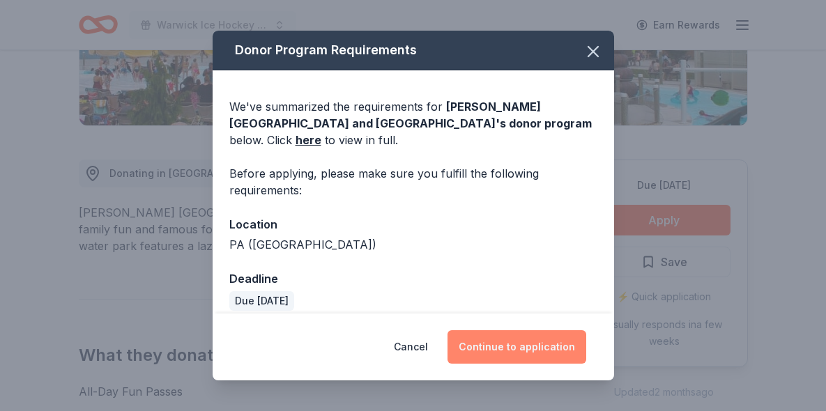
click at [540, 347] on button "Continue to application" at bounding box center [517, 347] width 139 height 33
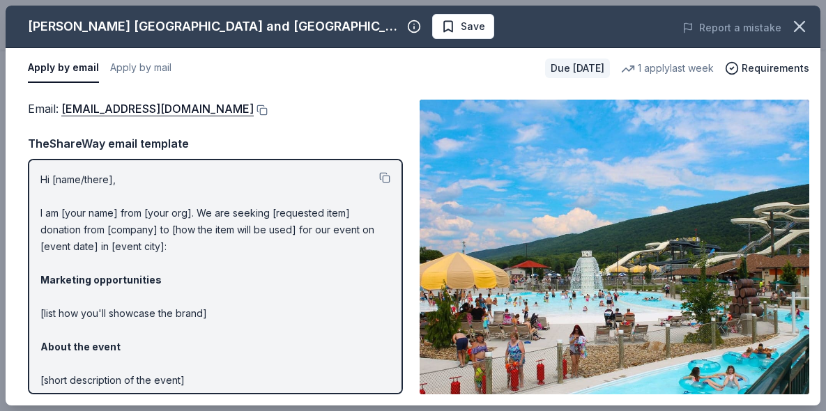
click at [80, 220] on p "Hi [name/there], I am [your name] from [your org]. We are seeking [requested it…" at bounding box center [215, 356] width 350 height 368
click at [90, 229] on p "Hi [name/there], I am [your name] from [your org]. We are seeking [requested it…" at bounding box center [215, 356] width 350 height 368
click at [151, 112] on link "[EMAIL_ADDRESS][DOMAIN_NAME]" at bounding box center [157, 109] width 192 height 18
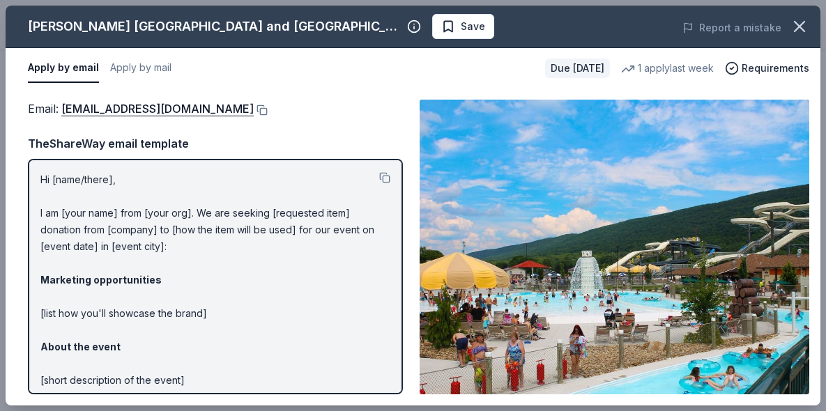
scroll to position [0, 0]
click at [383, 183] on div at bounding box center [384, 180] width 11 height 17
click at [386, 174] on button at bounding box center [384, 177] width 11 height 11
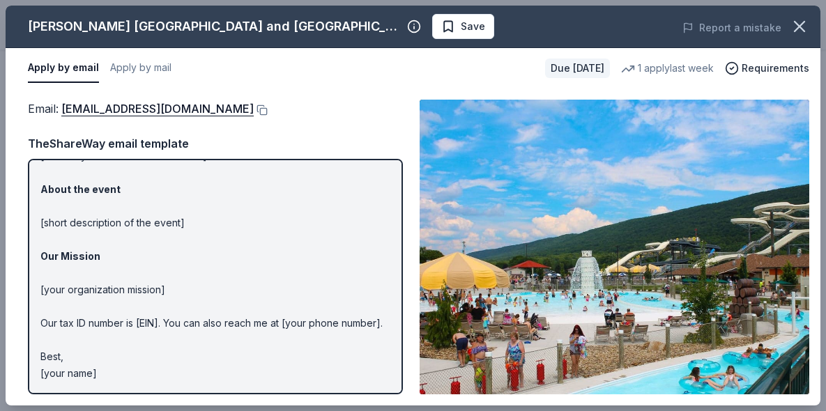
scroll to position [157, 0]
click at [356, 4] on div "[PERSON_NAME] Amusement Park and [GEOGRAPHIC_DATA] Save Report a mistake Apply …" at bounding box center [413, 205] width 826 height 411
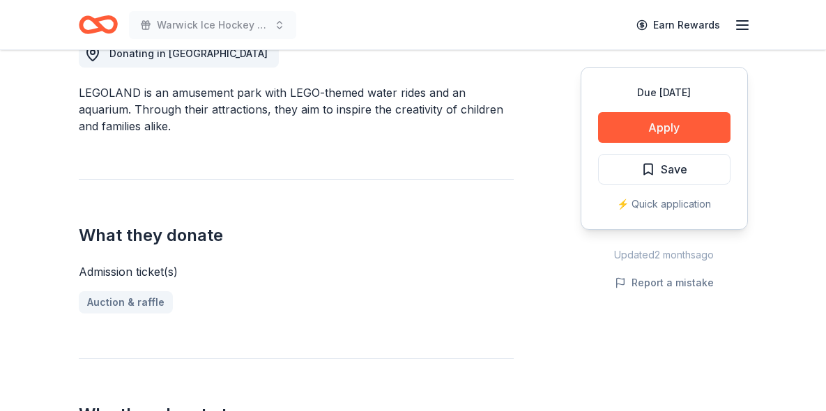
scroll to position [418, 0]
click at [624, 133] on button "Apply" at bounding box center [664, 127] width 133 height 31
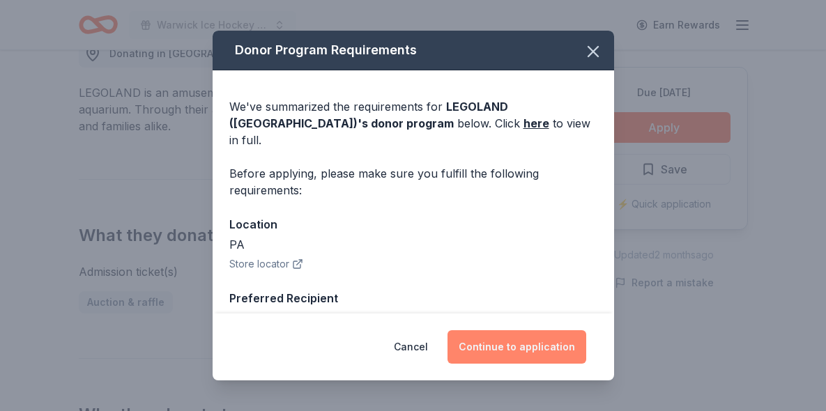
click at [487, 347] on button "Continue to application" at bounding box center [517, 347] width 139 height 33
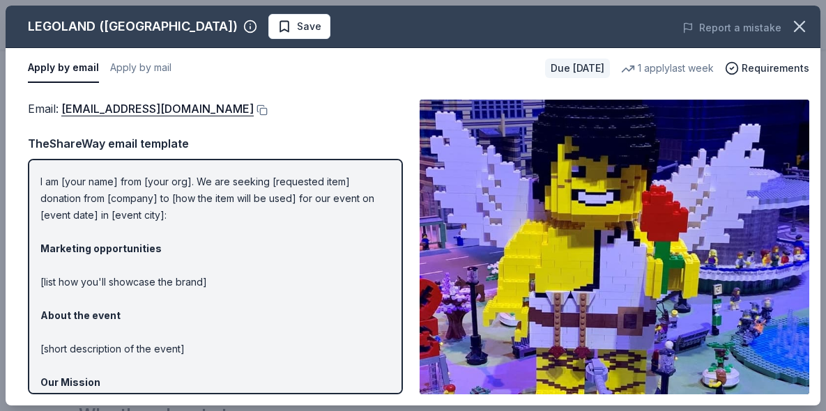
scroll to position [33, 0]
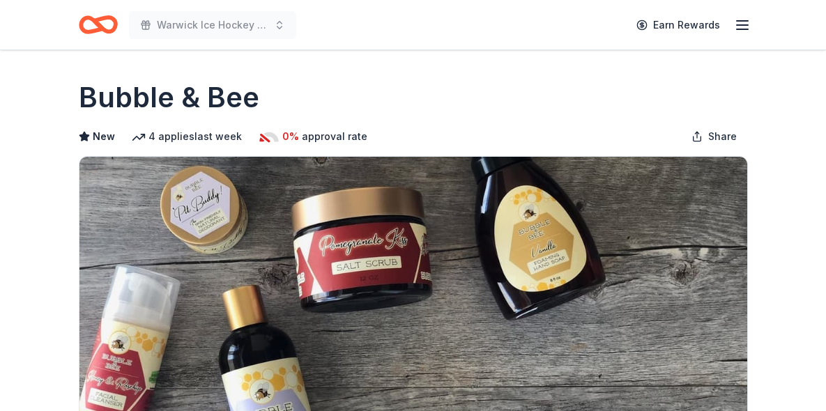
scroll to position [566, 0]
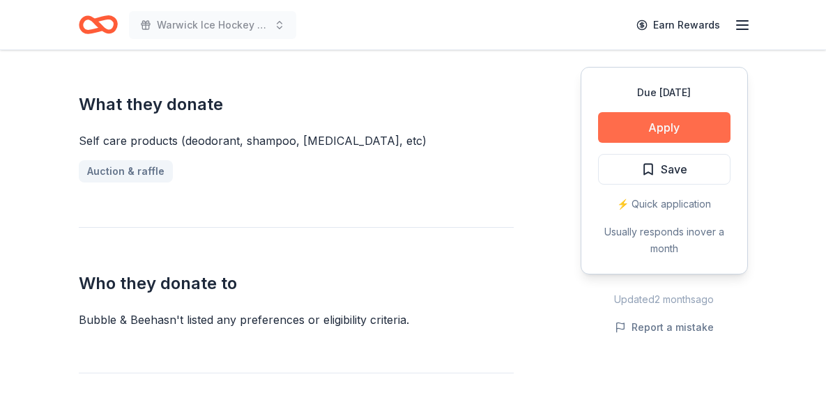
click at [642, 123] on button "Apply" at bounding box center [664, 127] width 133 height 31
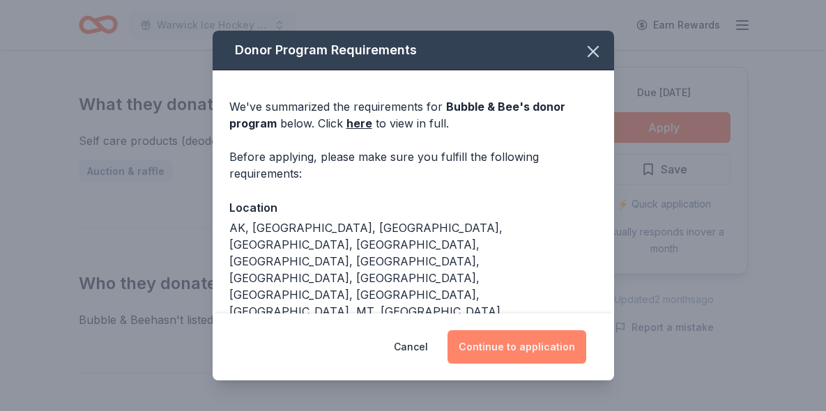
click at [501, 349] on button "Continue to application" at bounding box center [517, 347] width 139 height 33
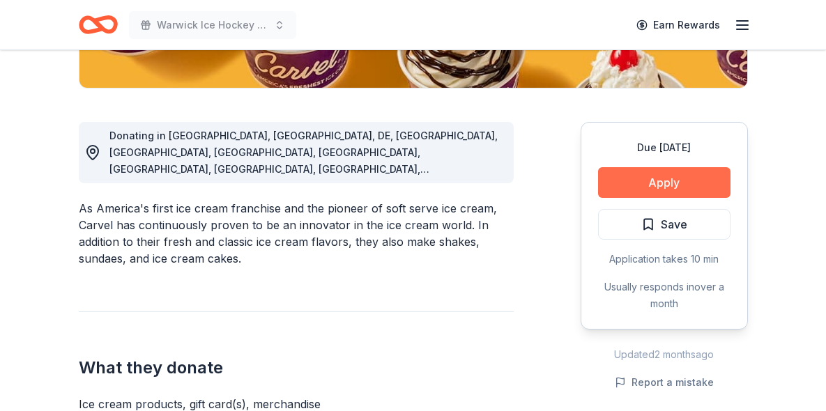
scroll to position [335, 0]
click at [630, 180] on button "Apply" at bounding box center [664, 182] width 133 height 31
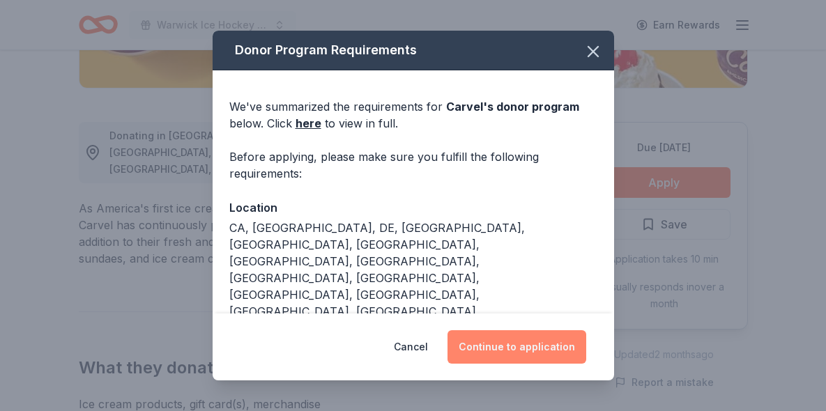
click at [527, 345] on button "Continue to application" at bounding box center [517, 347] width 139 height 33
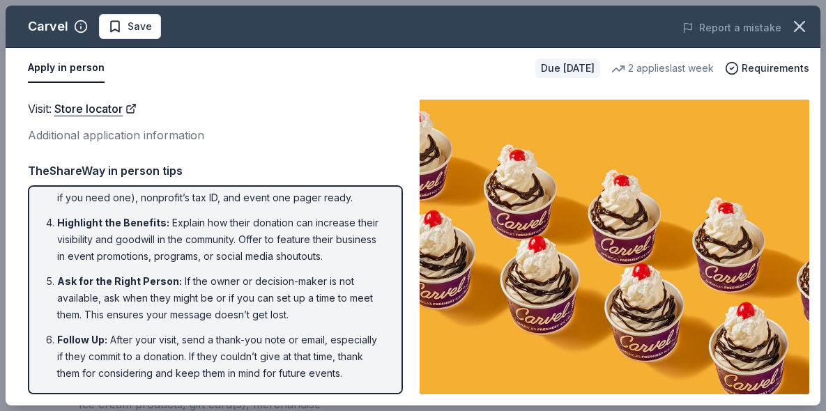
scroll to position [125, 0]
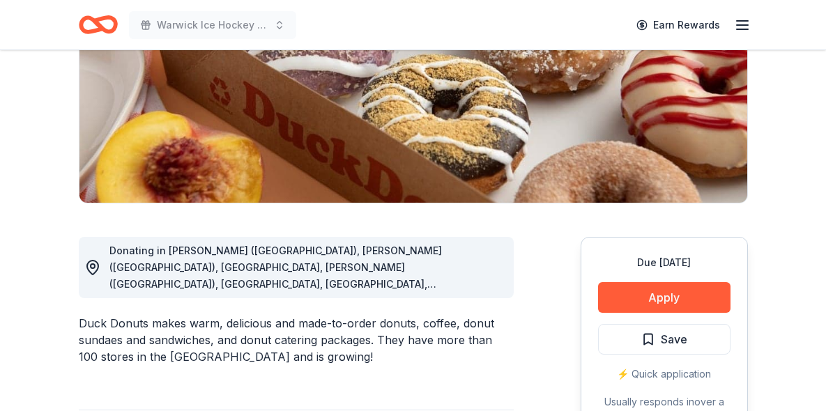
scroll to position [227, 0]
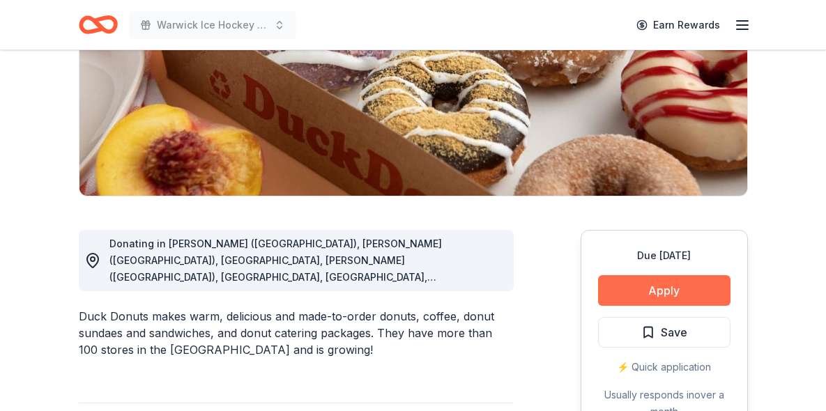
click at [617, 283] on button "Apply" at bounding box center [664, 290] width 133 height 31
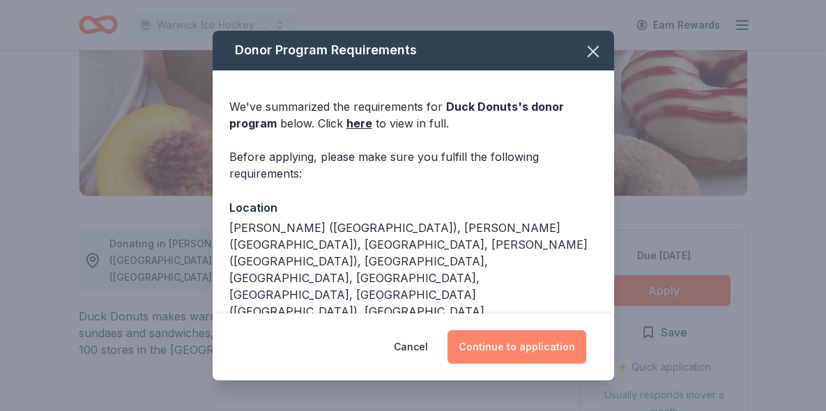
click at [514, 347] on button "Continue to application" at bounding box center [517, 347] width 139 height 33
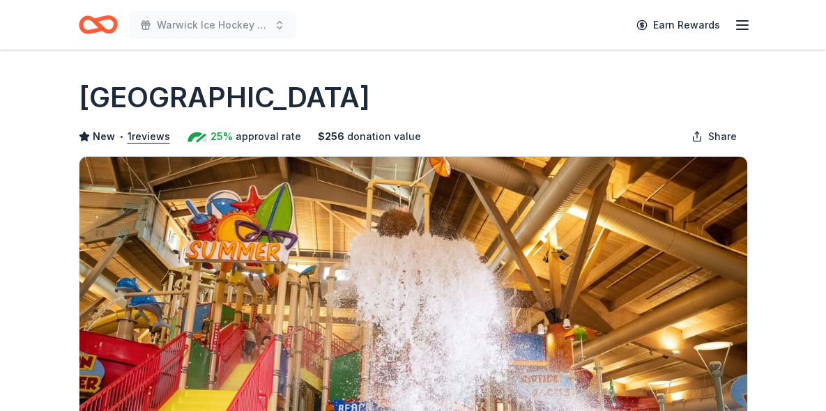
scroll to position [388, 0]
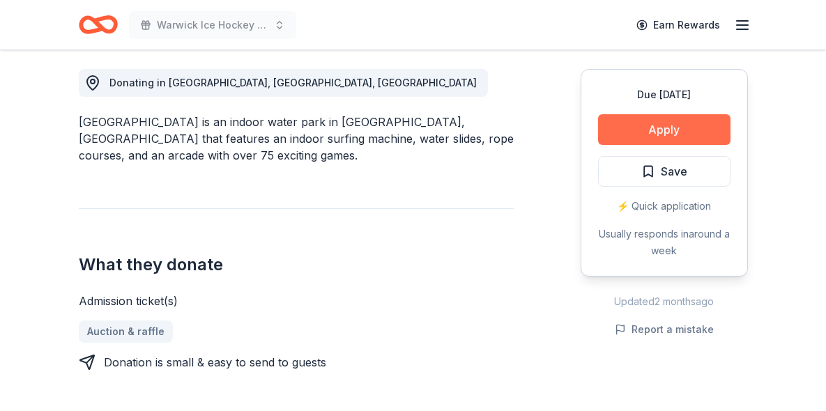
click at [651, 119] on button "Apply" at bounding box center [664, 129] width 133 height 31
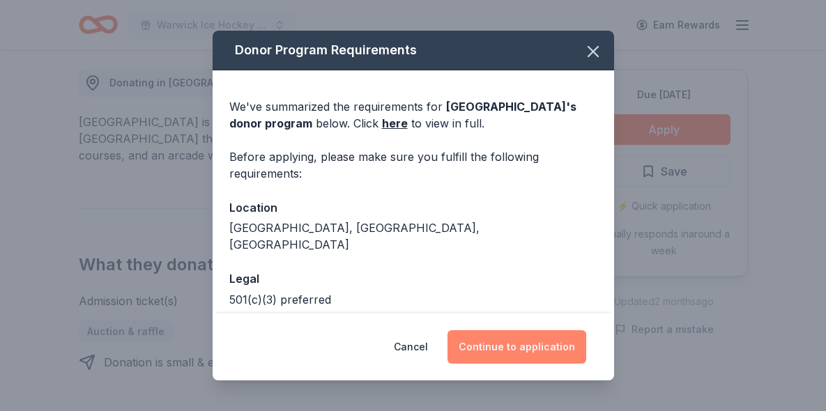
click at [506, 342] on button "Continue to application" at bounding box center [517, 347] width 139 height 33
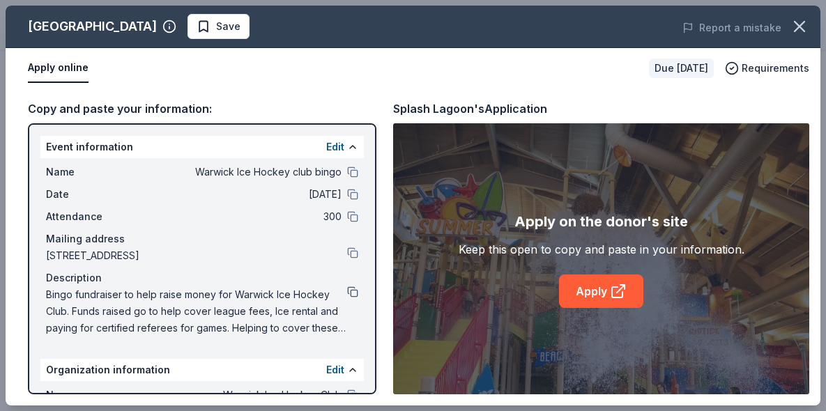
click at [351, 291] on button at bounding box center [352, 292] width 11 height 11
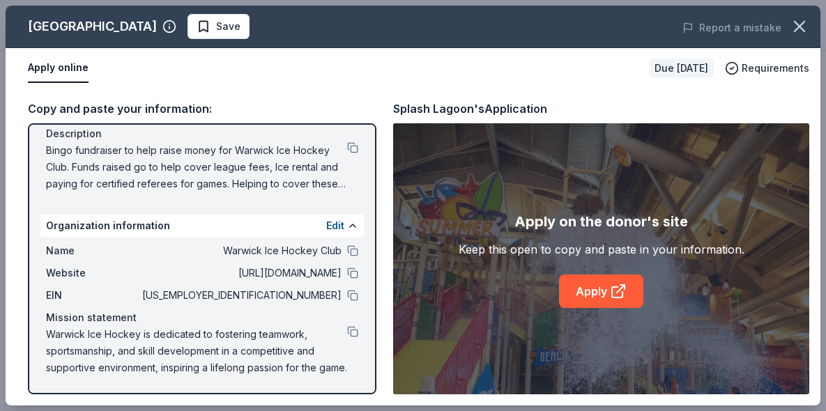
scroll to position [144, 0]
click at [349, 337] on button at bounding box center [352, 331] width 11 height 11
click at [356, 296] on button at bounding box center [352, 295] width 11 height 11
click at [623, 289] on icon at bounding box center [618, 291] width 17 height 17
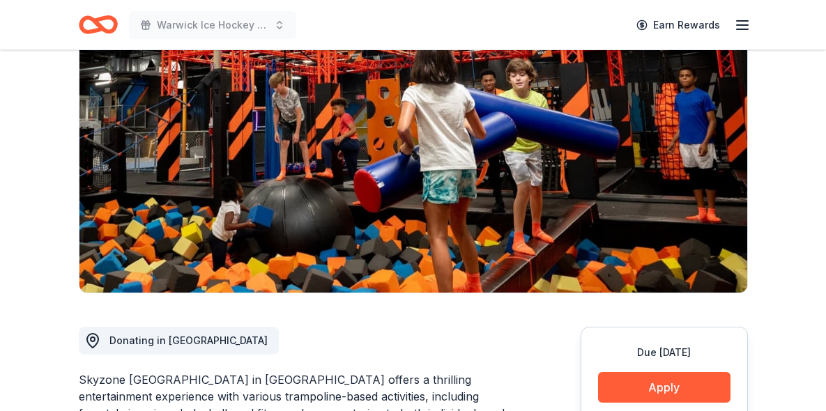
scroll to position [171, 0]
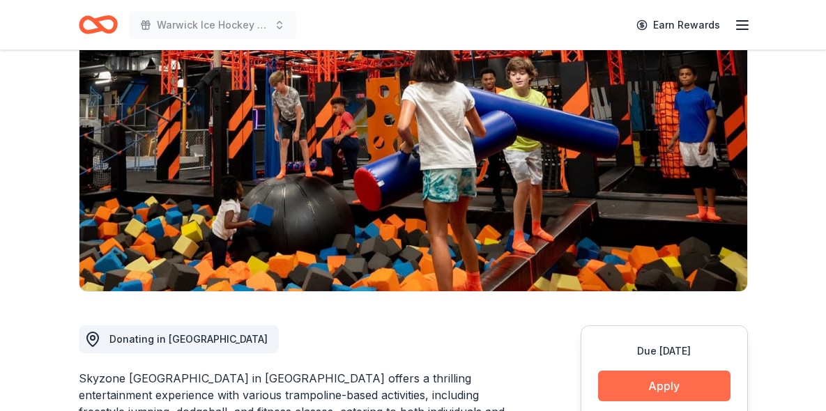
click at [692, 371] on button "Apply" at bounding box center [664, 386] width 133 height 31
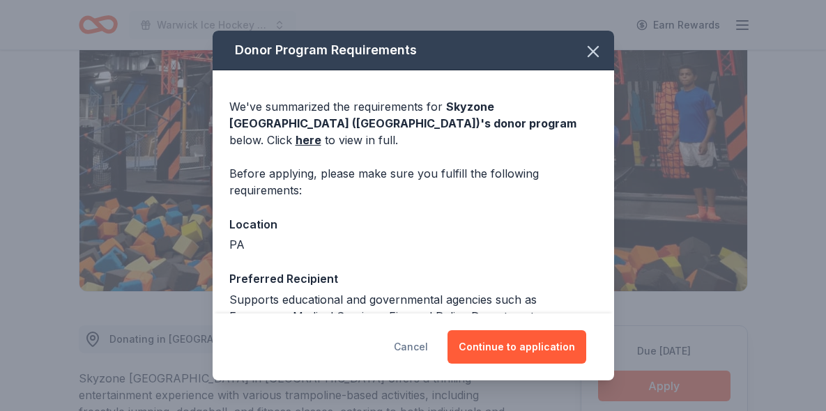
click at [428, 355] on button "Cancel" at bounding box center [411, 347] width 34 height 33
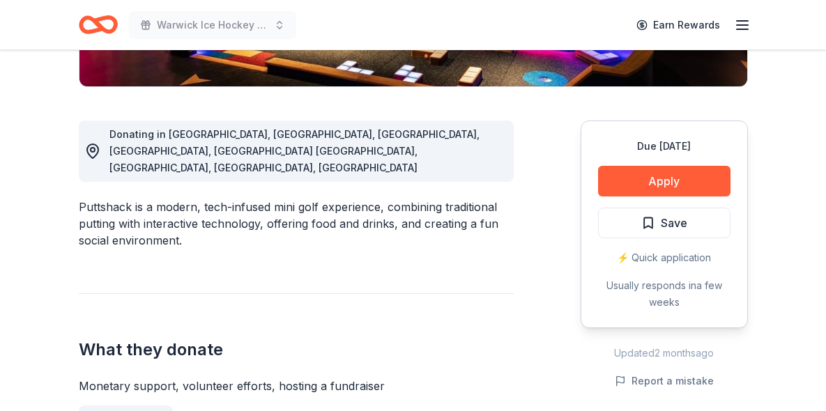
scroll to position [330, 0]
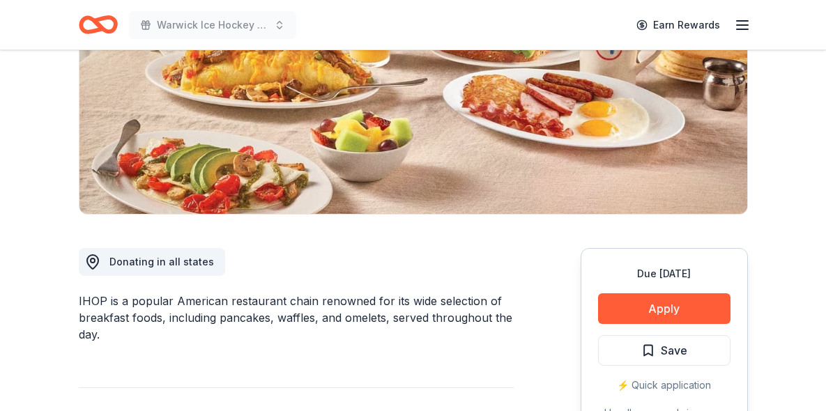
scroll to position [211, 0]
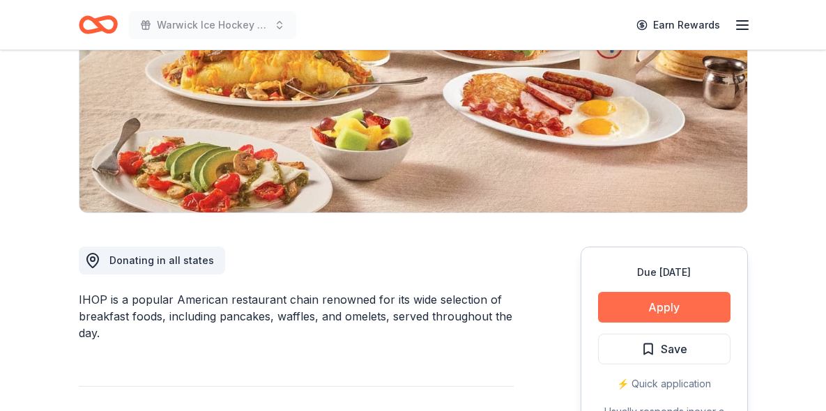
click at [634, 317] on button "Apply" at bounding box center [664, 307] width 133 height 31
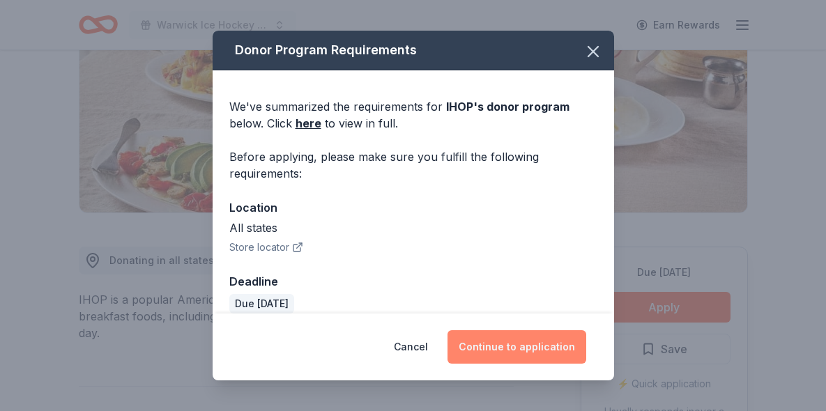
click at [536, 340] on button "Continue to application" at bounding box center [517, 347] width 139 height 33
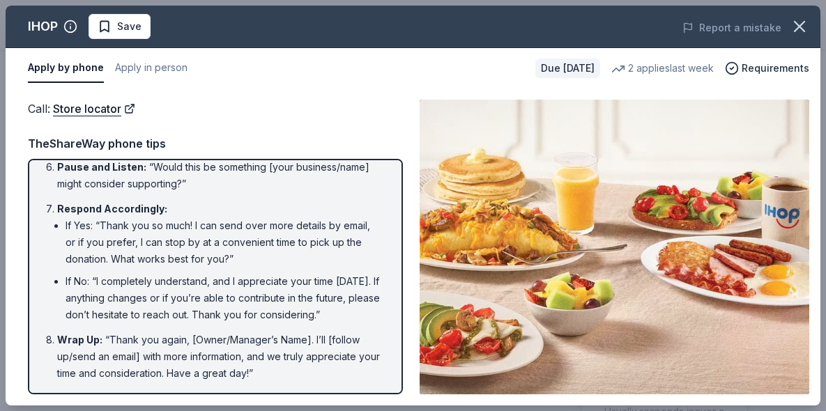
scroll to position [338, 0]
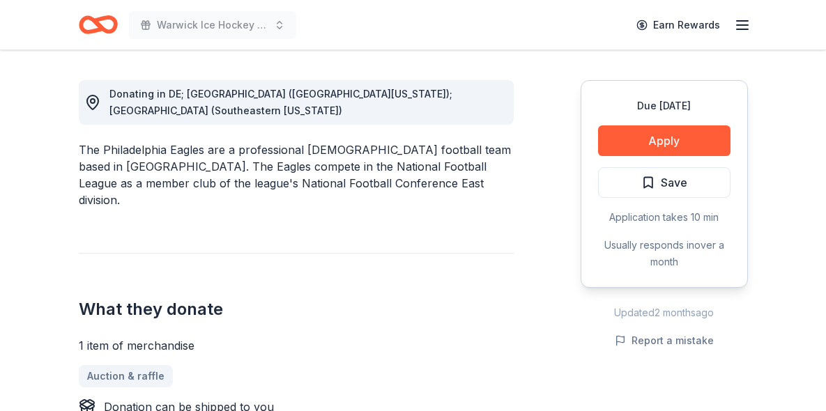
scroll to position [380, 0]
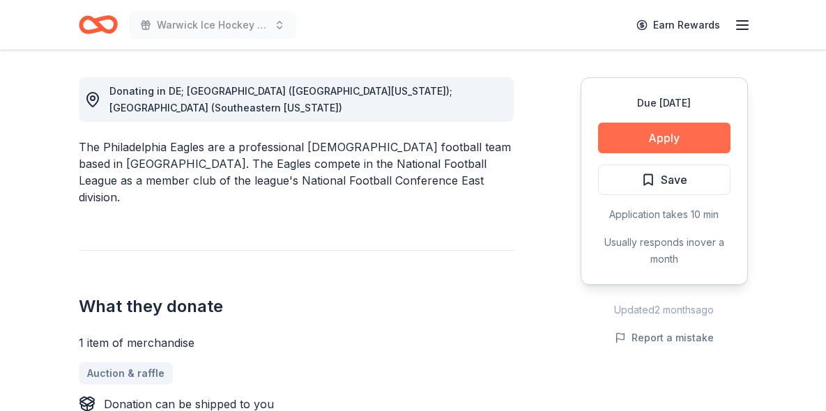
click at [667, 139] on button "Apply" at bounding box center [664, 138] width 133 height 31
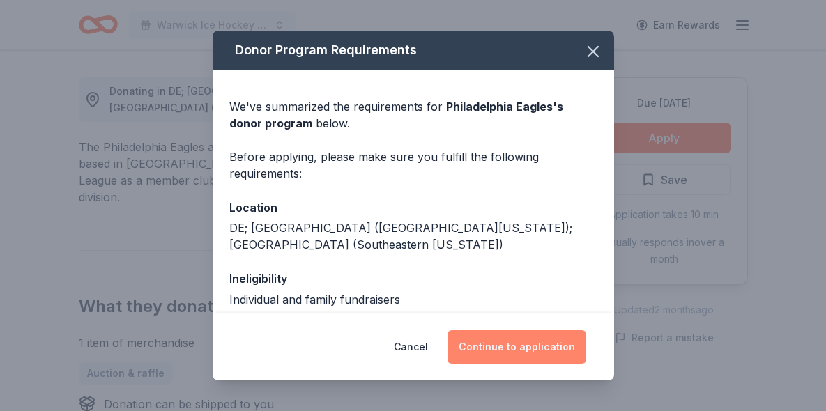
click at [492, 336] on button "Continue to application" at bounding box center [517, 347] width 139 height 33
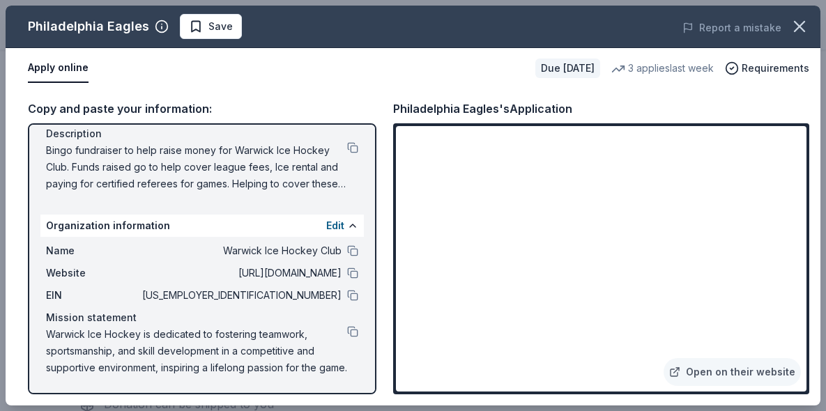
scroll to position [144, 0]
click at [355, 275] on button at bounding box center [352, 273] width 11 height 11
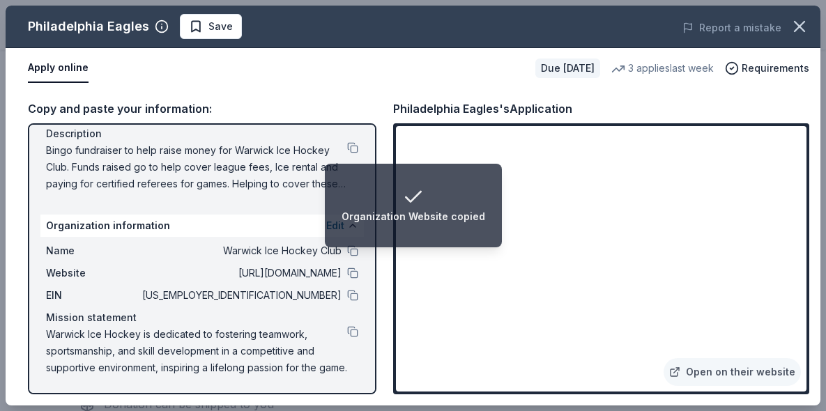
click at [352, 333] on button at bounding box center [352, 331] width 11 height 11
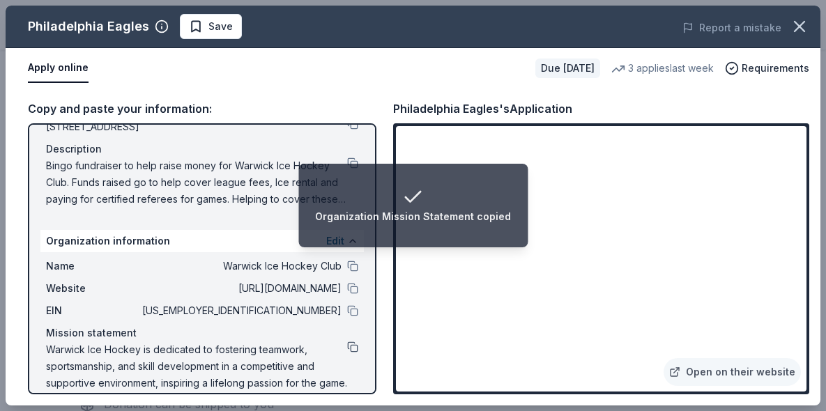
scroll to position [130, 0]
click at [350, 163] on button at bounding box center [352, 162] width 11 height 11
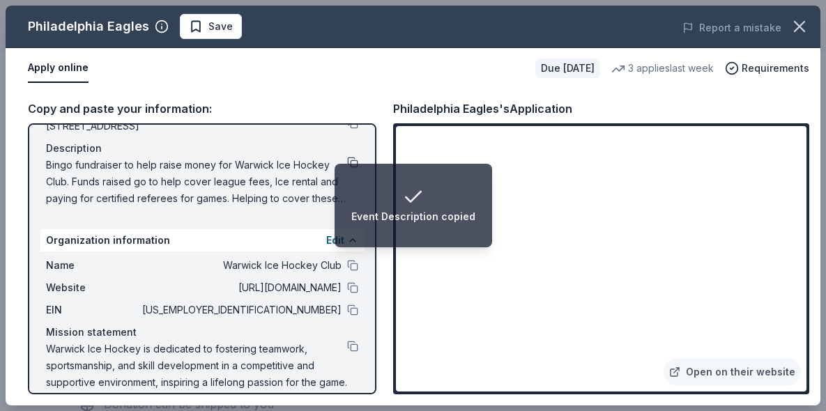
click at [354, 162] on button at bounding box center [352, 162] width 11 height 11
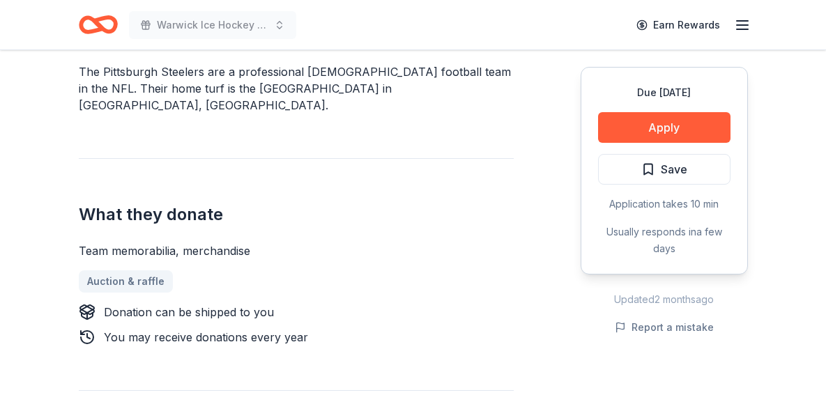
scroll to position [443, 0]
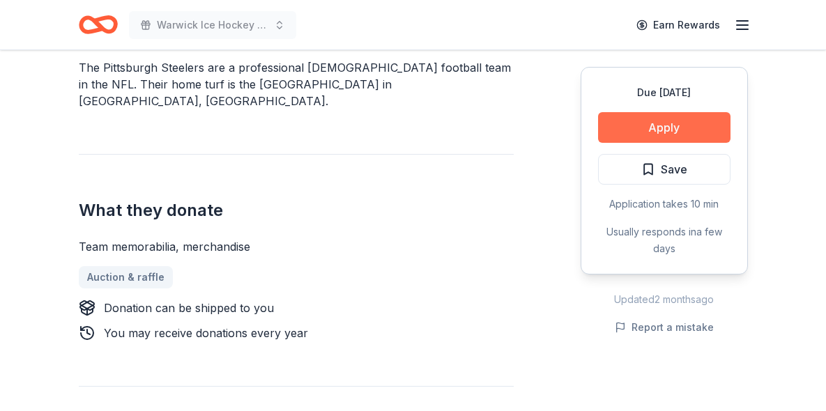
click at [627, 130] on button "Apply" at bounding box center [664, 127] width 133 height 31
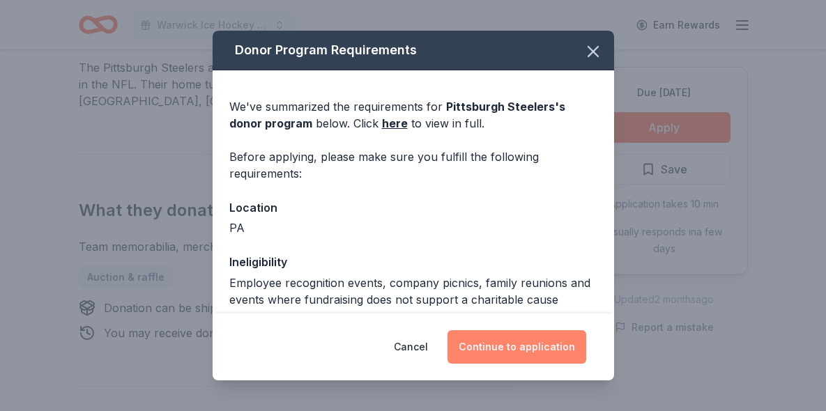
click at [488, 333] on button "Continue to application" at bounding box center [517, 347] width 139 height 33
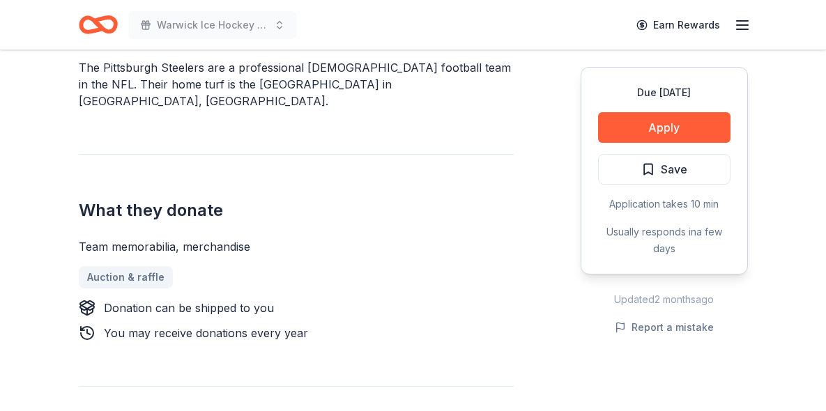
scroll to position [443, 0]
click at [665, 136] on button "Apply" at bounding box center [664, 127] width 133 height 31
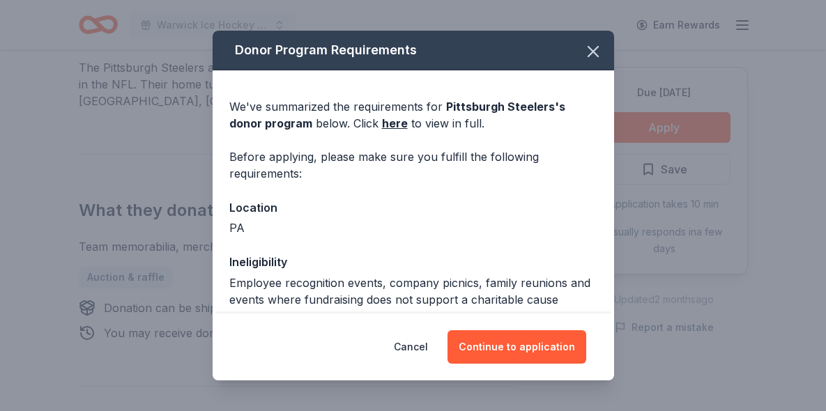
click at [554, 366] on div "Cancel Continue to application" at bounding box center [414, 347] width 402 height 67
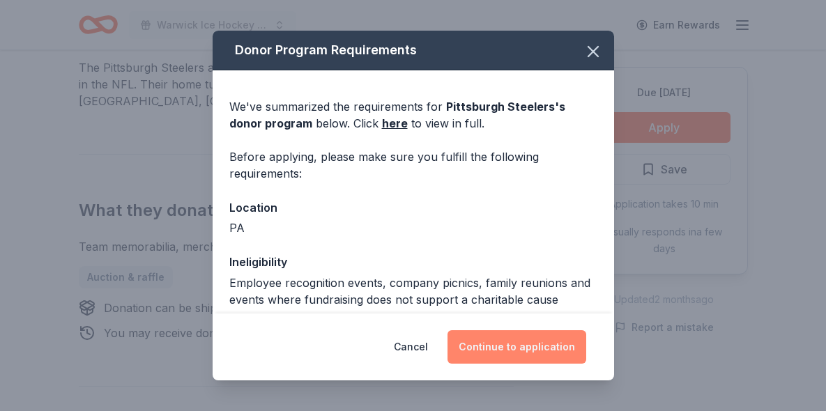
click at [554, 352] on button "Continue to application" at bounding box center [517, 347] width 139 height 33
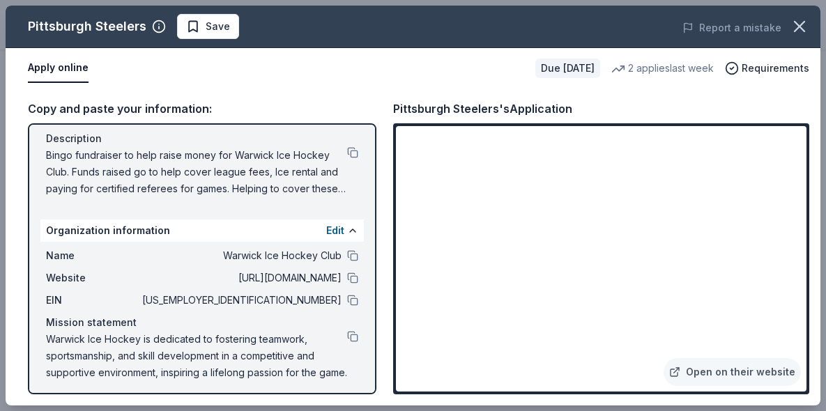
scroll to position [144, 0]
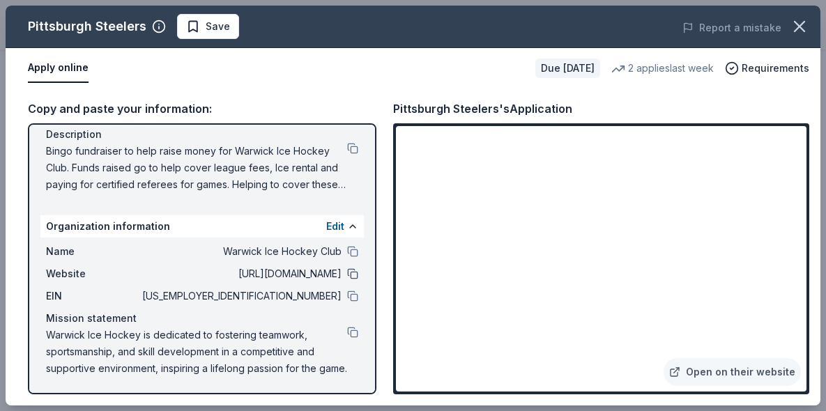
click at [349, 275] on button at bounding box center [352, 274] width 11 height 11
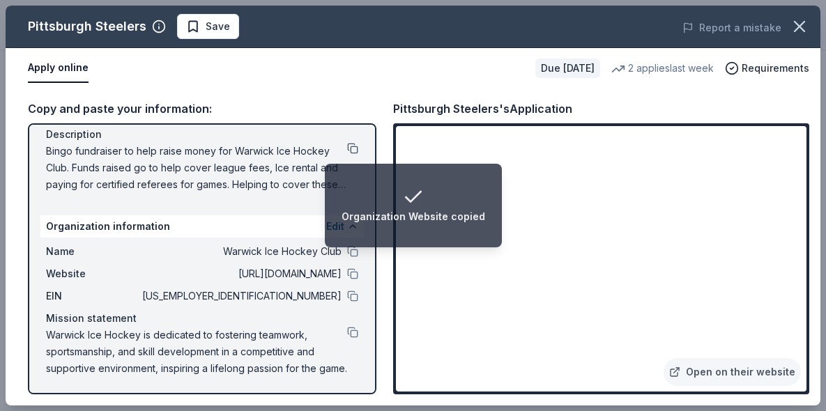
click at [355, 146] on button at bounding box center [352, 148] width 11 height 11
click at [356, 340] on div "Warwick Ice Hockey is dedicated to fostering teamwork, sportsmanship, and skill…" at bounding box center [202, 352] width 312 height 50
click at [355, 336] on button at bounding box center [352, 332] width 11 height 11
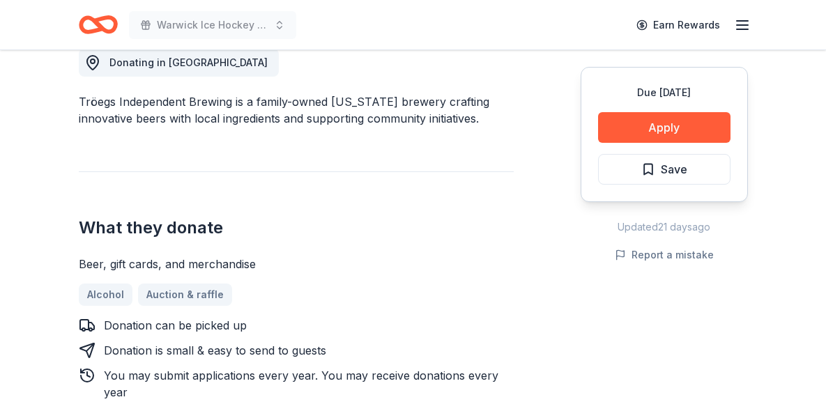
scroll to position [411, 0]
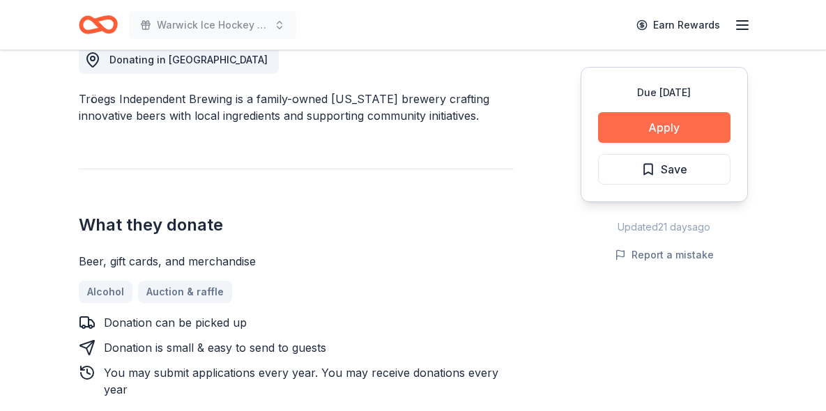
click at [657, 138] on button "Apply" at bounding box center [664, 127] width 133 height 31
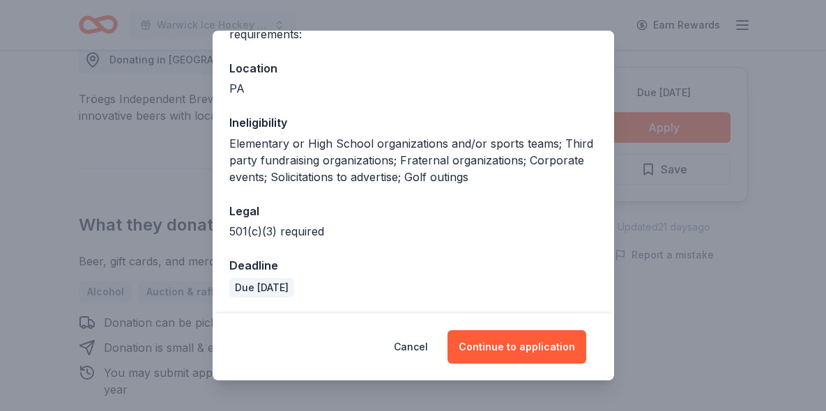
scroll to position [139, 0]
click at [415, 352] on button "Cancel" at bounding box center [411, 347] width 34 height 33
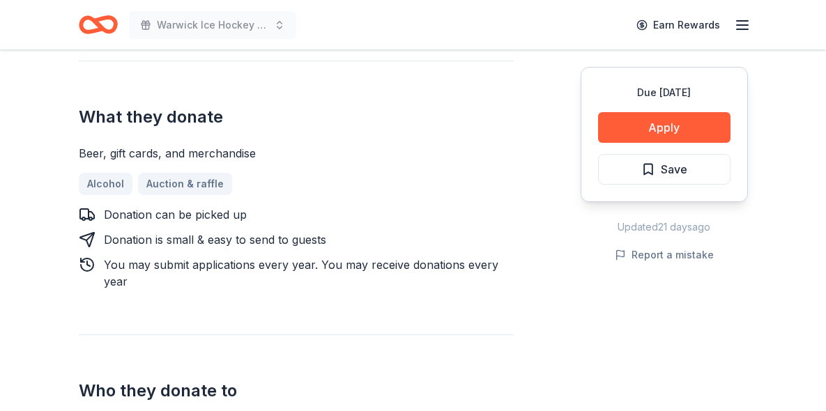
scroll to position [522, 0]
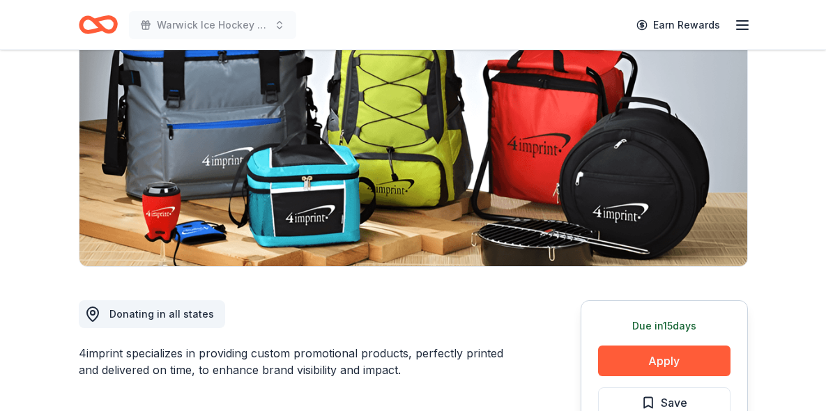
scroll to position [160, 0]
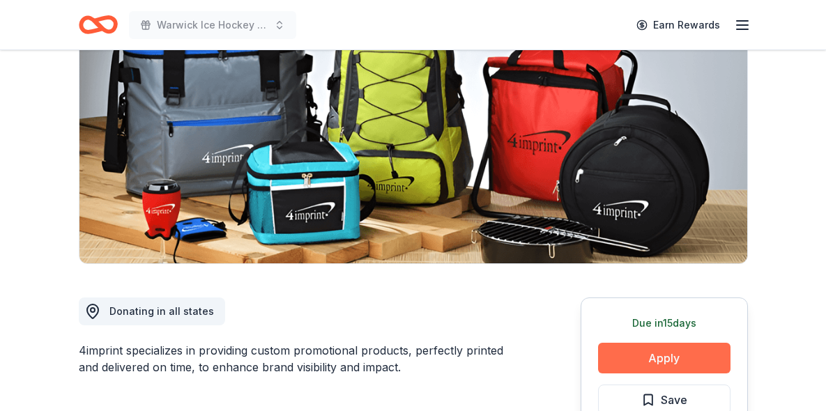
click at [612, 359] on button "Apply" at bounding box center [664, 358] width 133 height 31
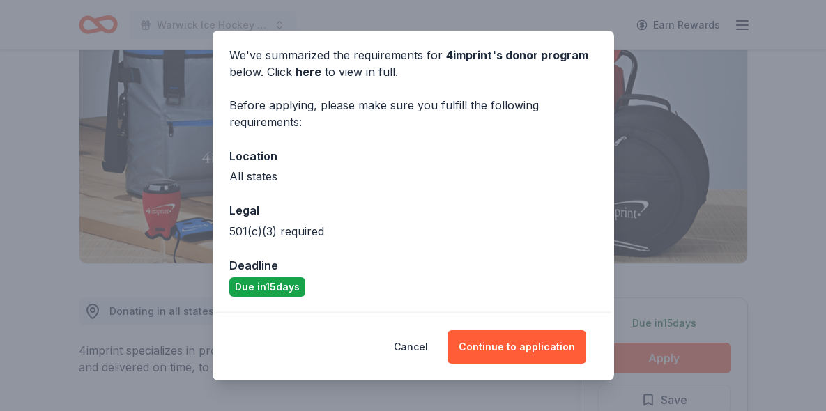
scroll to position [51, 0]
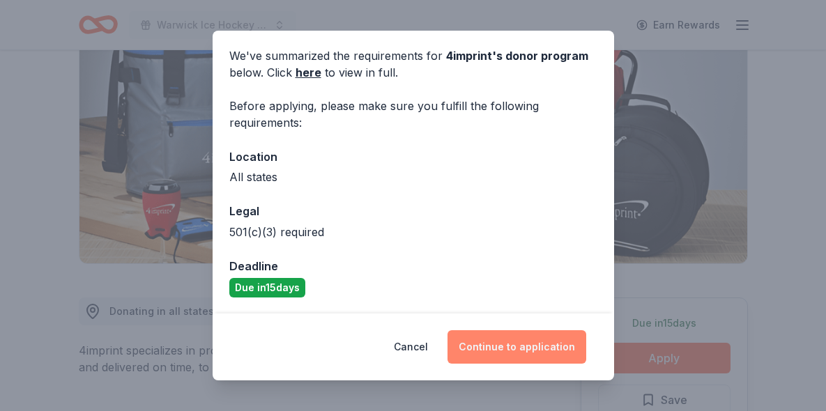
click at [532, 347] on button "Continue to application" at bounding box center [517, 347] width 139 height 33
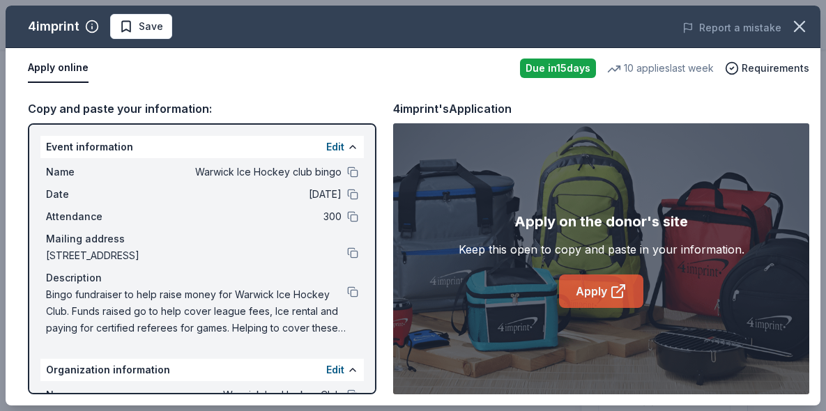
click at [582, 302] on link "Apply" at bounding box center [601, 291] width 84 height 33
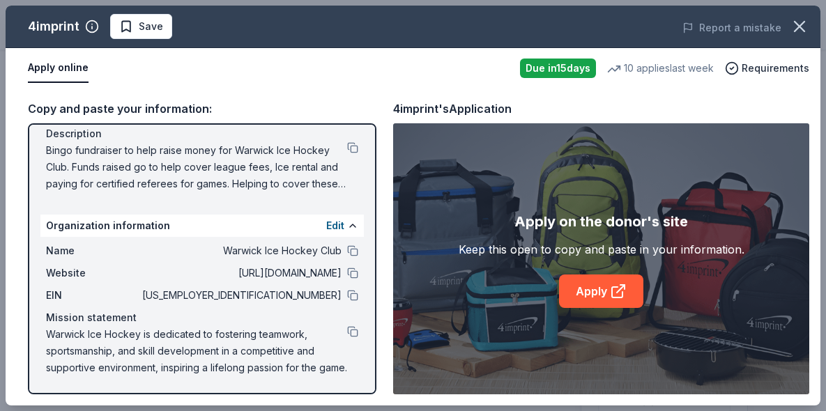
scroll to position [144, 0]
click at [348, 278] on button at bounding box center [352, 273] width 11 height 11
click at [354, 336] on button at bounding box center [352, 331] width 11 height 11
click at [354, 335] on button at bounding box center [352, 331] width 11 height 11
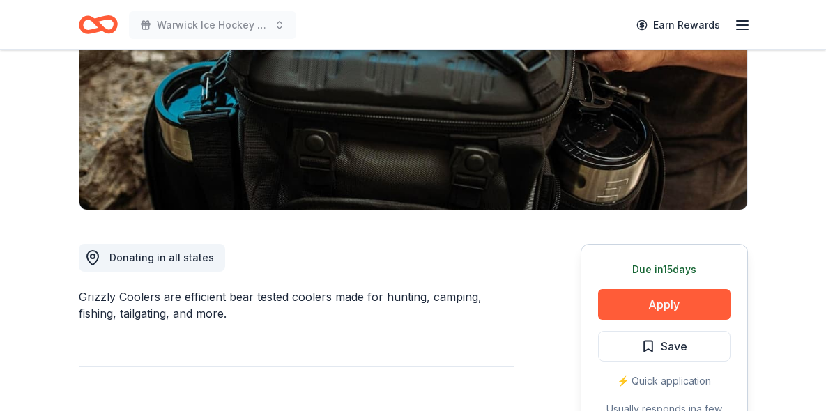
scroll to position [244, 0]
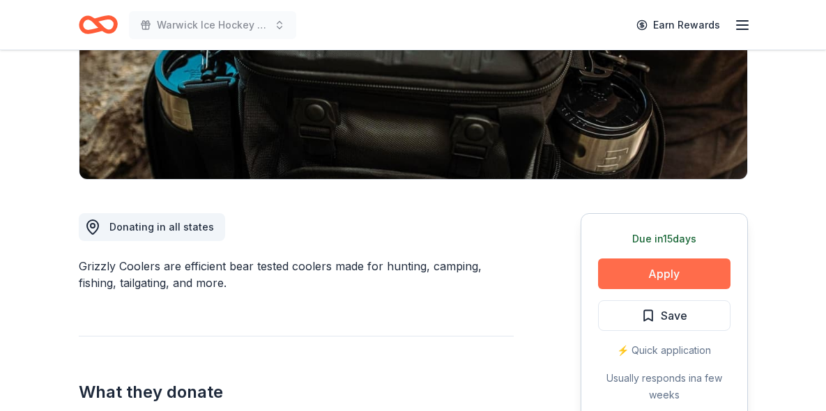
click at [649, 272] on button "Apply" at bounding box center [664, 274] width 133 height 31
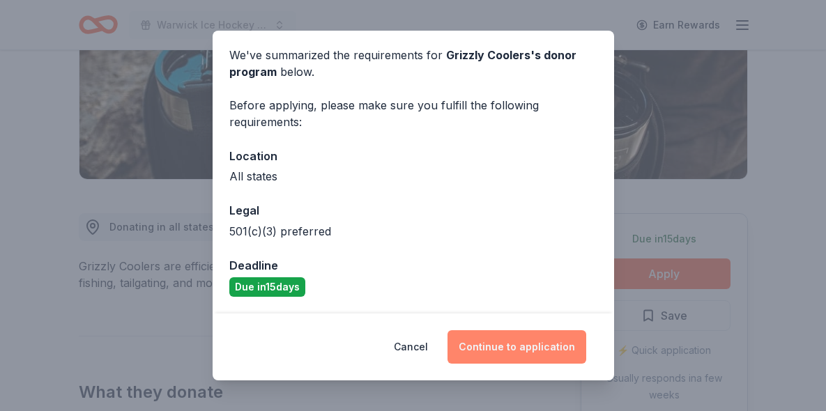
scroll to position [51, 0]
click at [551, 351] on button "Continue to application" at bounding box center [517, 347] width 139 height 33
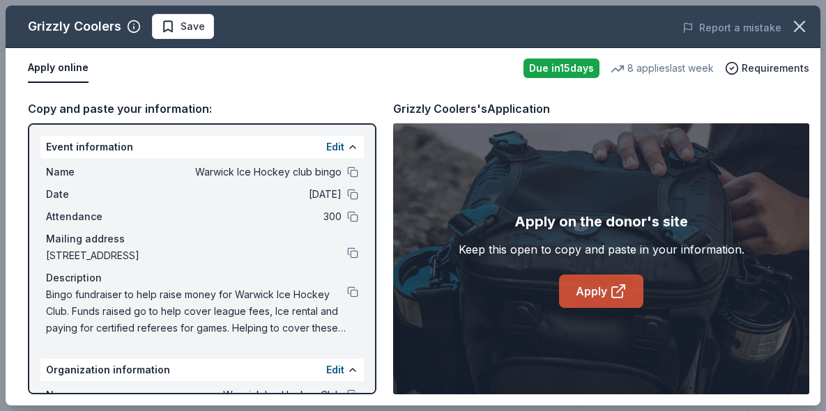
click at [570, 304] on link "Apply" at bounding box center [601, 291] width 84 height 33
click at [359, 296] on div "Name Warwick Ice Hockey club bingo Date 10/24/25 Attendance 300 Mailing address…" at bounding box center [202, 250] width 324 height 184
click at [355, 296] on button at bounding box center [352, 292] width 11 height 11
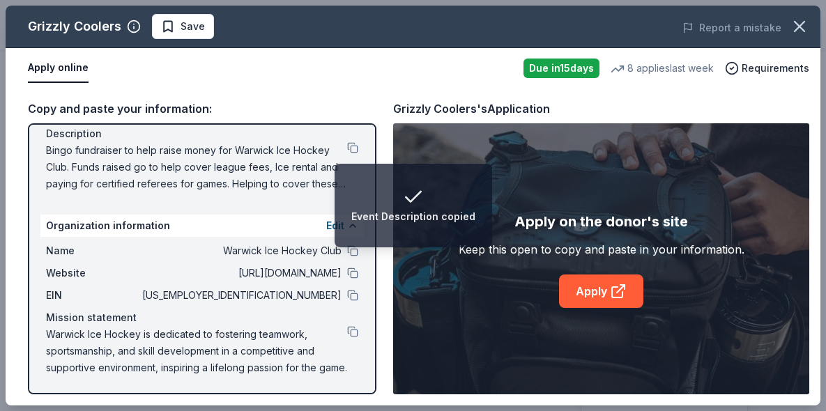
scroll to position [144, 0]
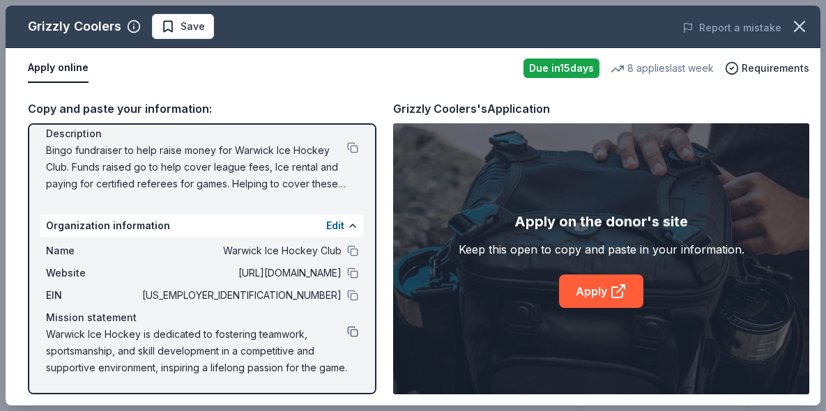
click at [352, 334] on button at bounding box center [352, 331] width 11 height 11
